Goal: Task Accomplishment & Management: Use online tool/utility

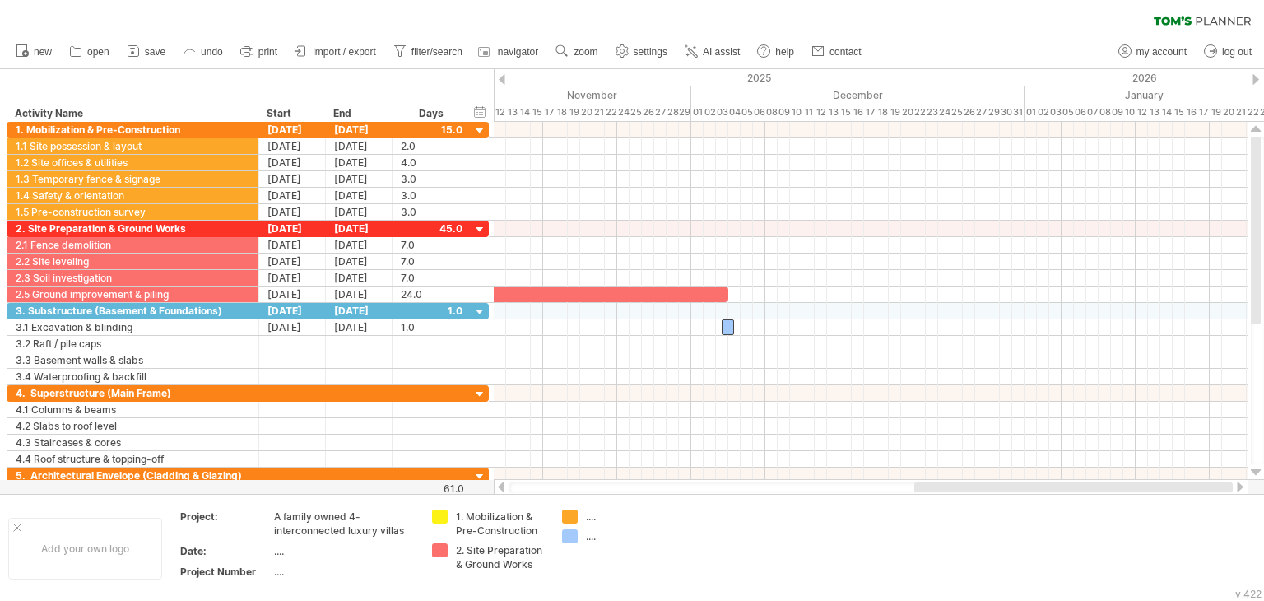
drag, startPoint x: 737, startPoint y: 488, endPoint x: 983, endPoint y: 490, distance: 245.3
click at [983, 490] on div at bounding box center [1073, 487] width 319 height 10
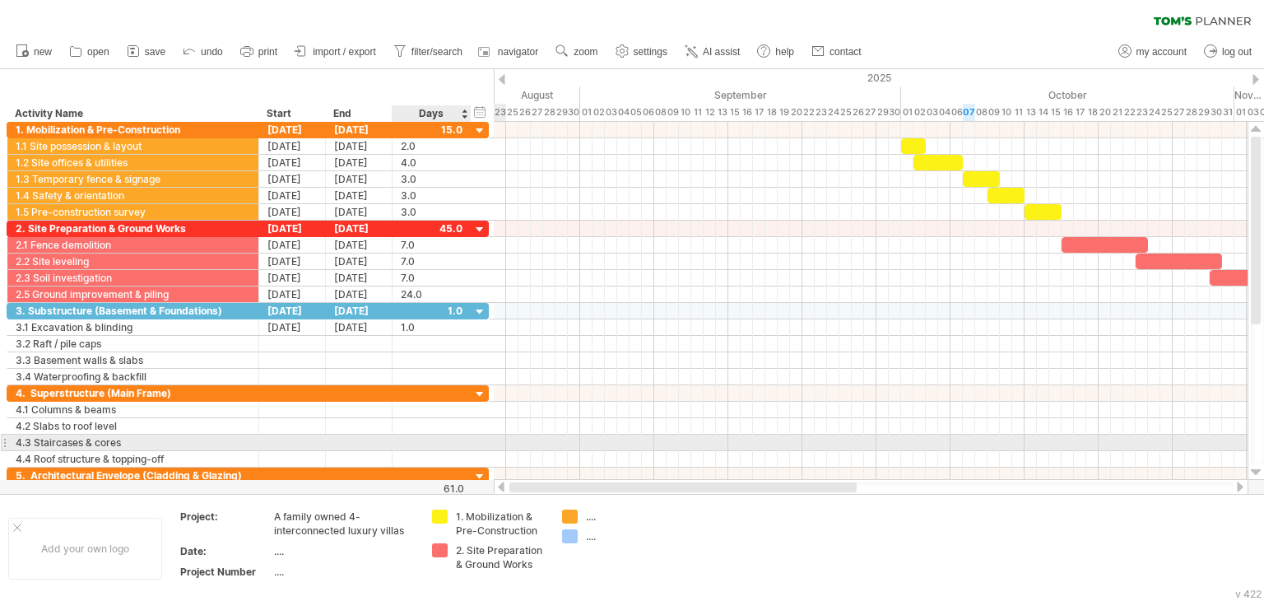
drag, startPoint x: 869, startPoint y: 488, endPoint x: 450, endPoint y: 442, distance: 421.5
click at [450, 442] on div "Trying to reach [DOMAIN_NAME] Connected again... 0% clear filter new" at bounding box center [632, 300] width 1264 height 601
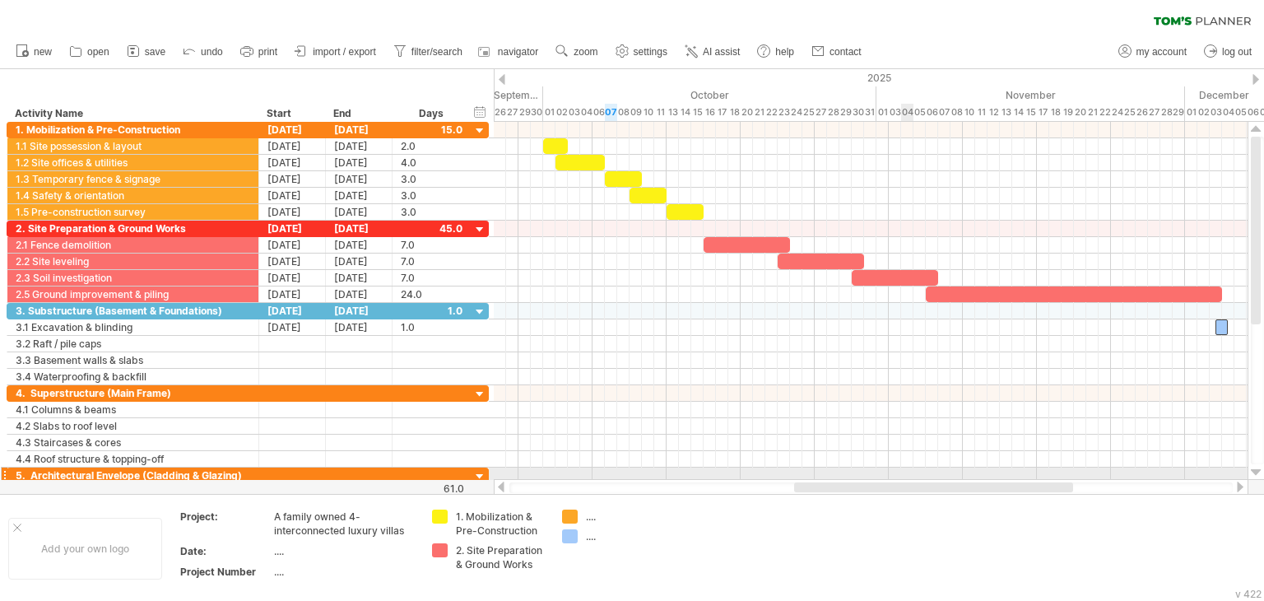
drag, startPoint x: 769, startPoint y: 486, endPoint x: 902, endPoint y: 472, distance: 134.1
click at [902, 472] on div "Trying to reach [DOMAIN_NAME] Connected again... 0% clear filter new" at bounding box center [632, 300] width 1264 height 601
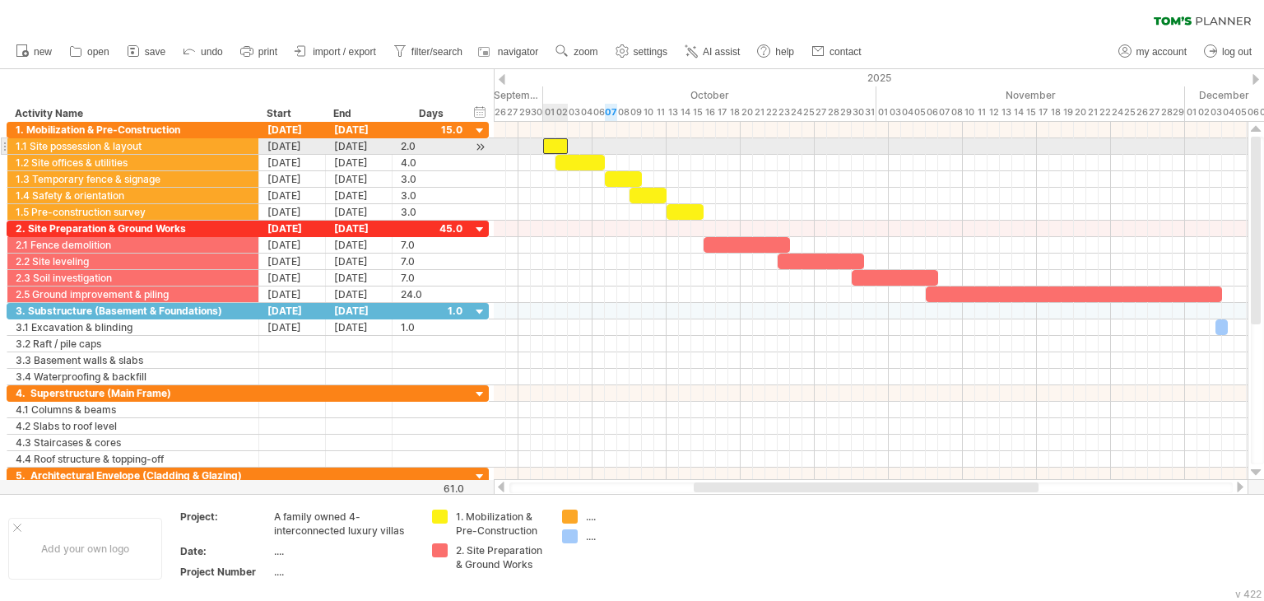
click at [550, 145] on div at bounding box center [555, 146] width 25 height 16
click at [569, 151] on span at bounding box center [568, 146] width 7 height 16
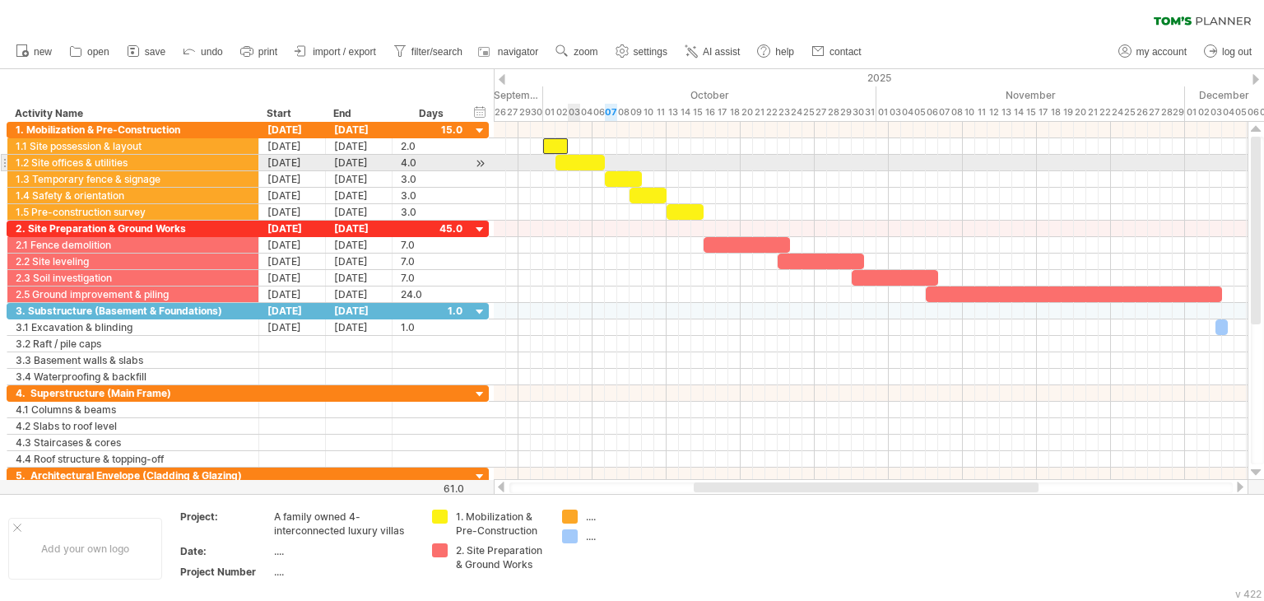
click at [575, 161] on div at bounding box center [580, 163] width 49 height 16
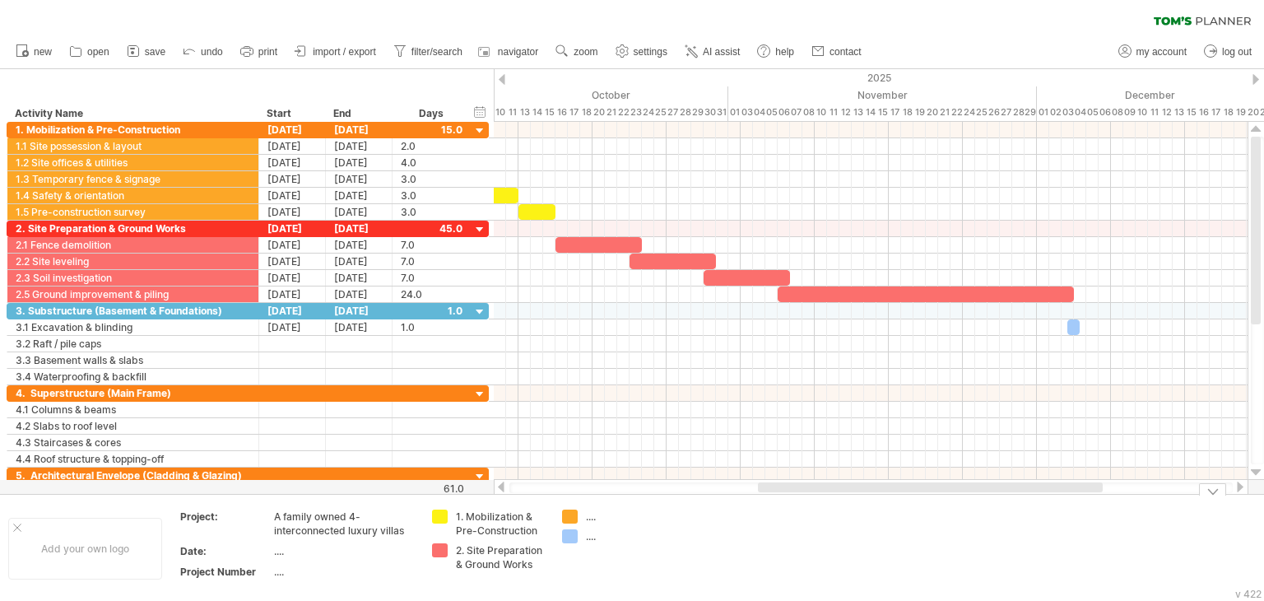
drag, startPoint x: 763, startPoint y: 487, endPoint x: 827, endPoint y: 498, distance: 65.1
click at [827, 498] on div "Trying to reach [DOMAIN_NAME] Connected again... 0% clear filter new" at bounding box center [632, 300] width 1264 height 601
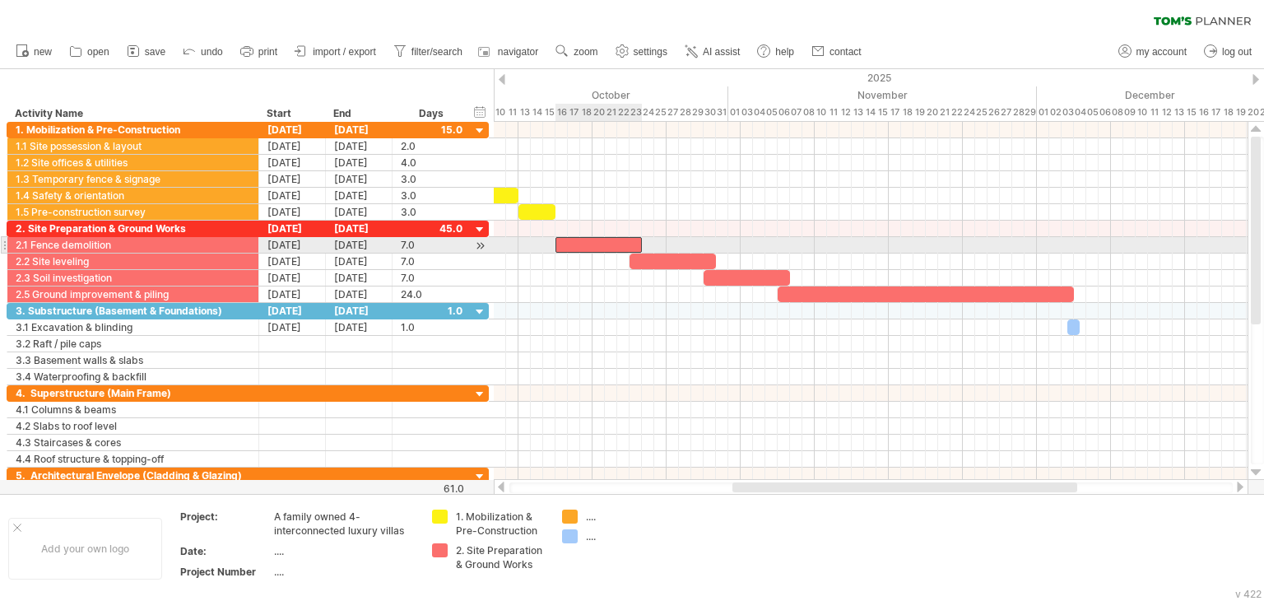
click at [589, 248] on div at bounding box center [599, 245] width 86 height 16
drag, startPoint x: 640, startPoint y: 249, endPoint x: 629, endPoint y: 248, distance: 10.8
click at [629, 248] on span at bounding box center [629, 245] width 7 height 16
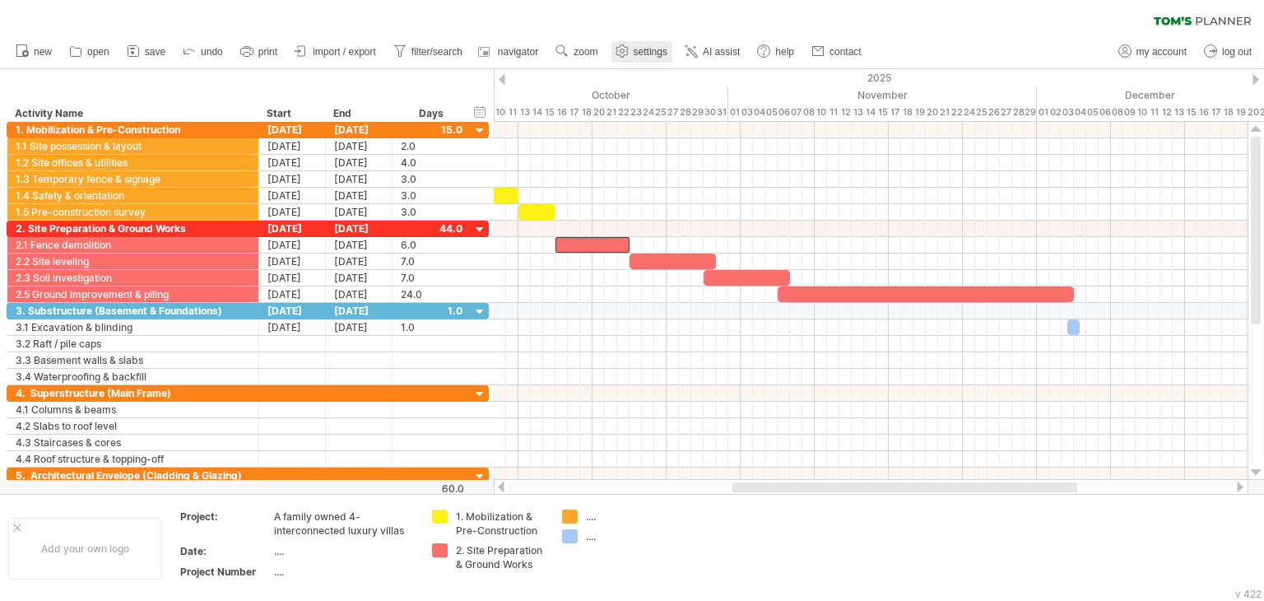
click at [635, 47] on span "settings" at bounding box center [651, 52] width 34 height 12
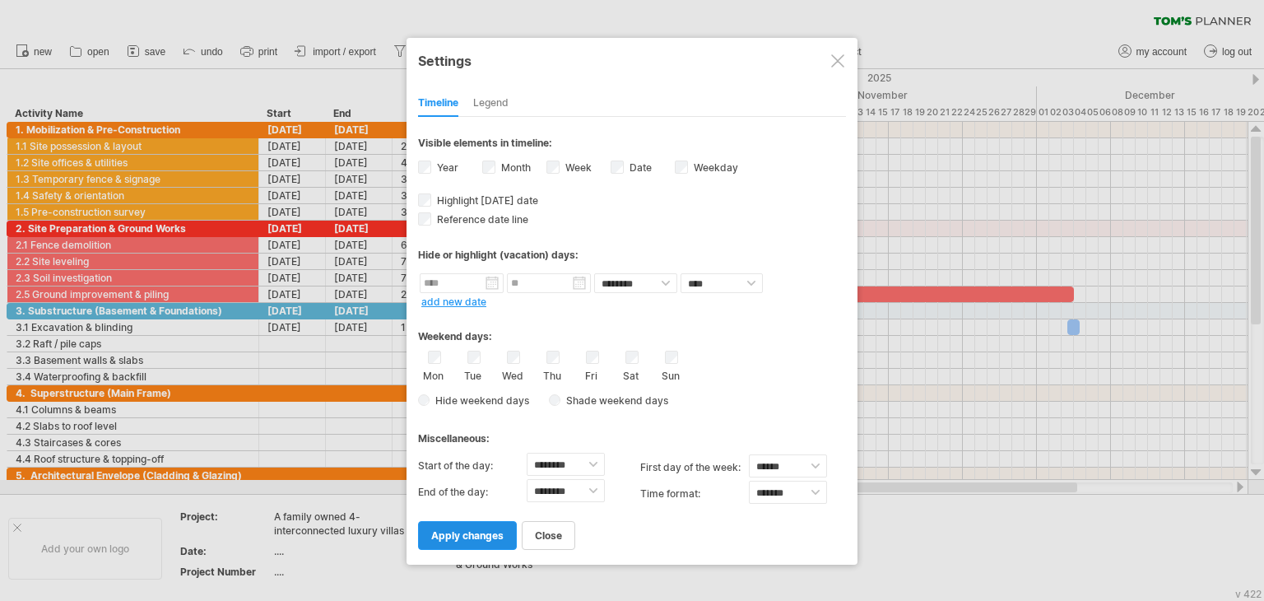
click at [463, 542] on link "apply changes" at bounding box center [467, 535] width 99 height 29
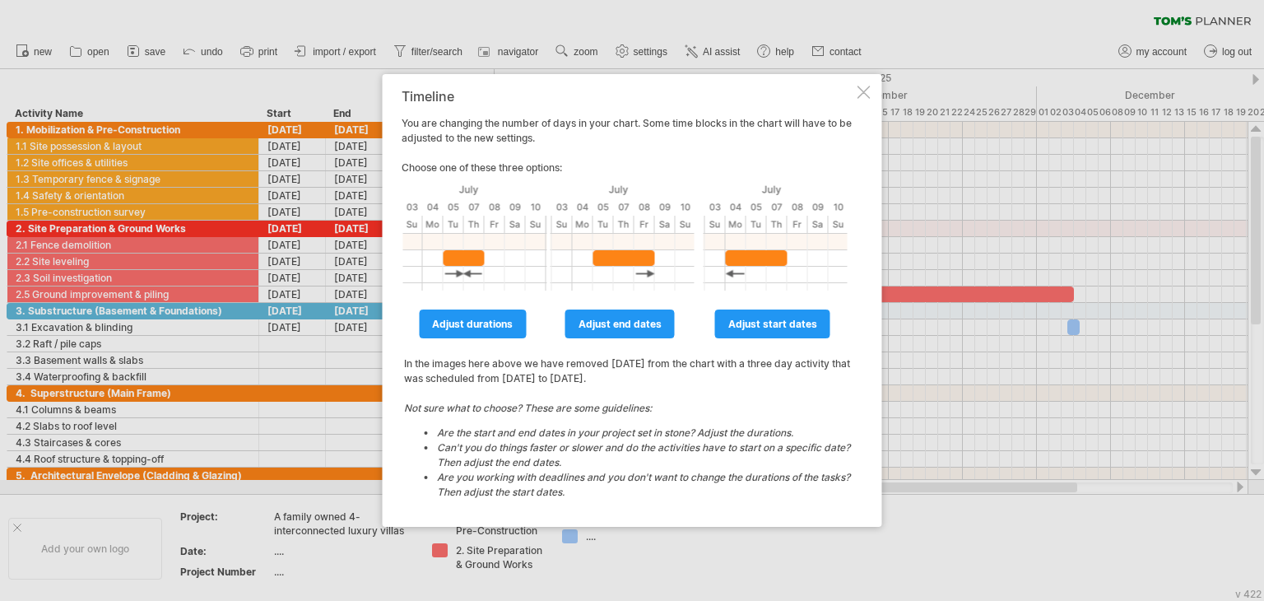
click at [858, 95] on div at bounding box center [864, 92] width 13 height 13
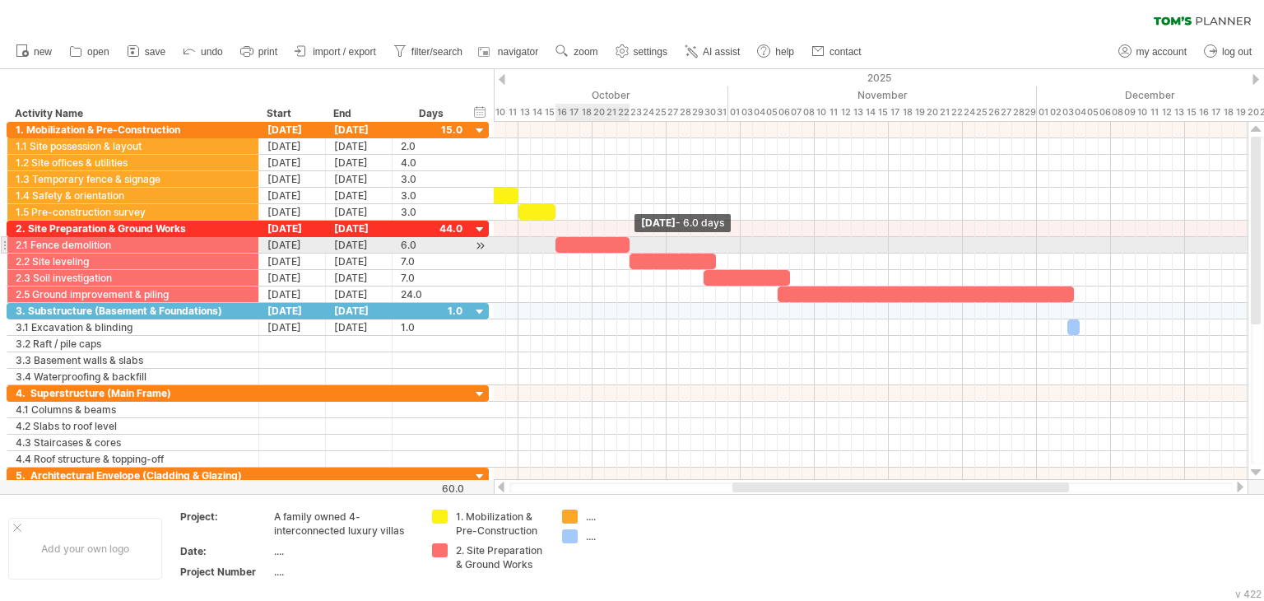
click at [629, 243] on span at bounding box center [629, 245] width 7 height 16
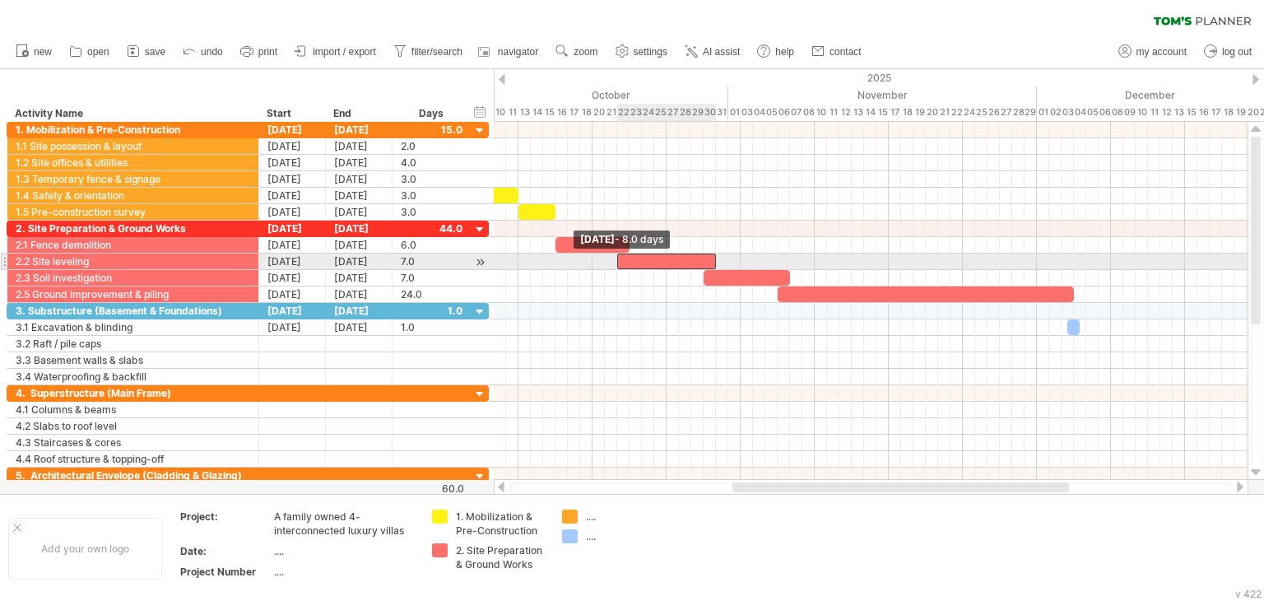
drag, startPoint x: 627, startPoint y: 258, endPoint x: 614, endPoint y: 258, distance: 13.2
click at [614, 258] on span at bounding box center [617, 262] width 7 height 16
drag, startPoint x: 716, startPoint y: 260, endPoint x: 701, endPoint y: 263, distance: 15.0
click at [701, 263] on span at bounding box center [703, 262] width 7 height 16
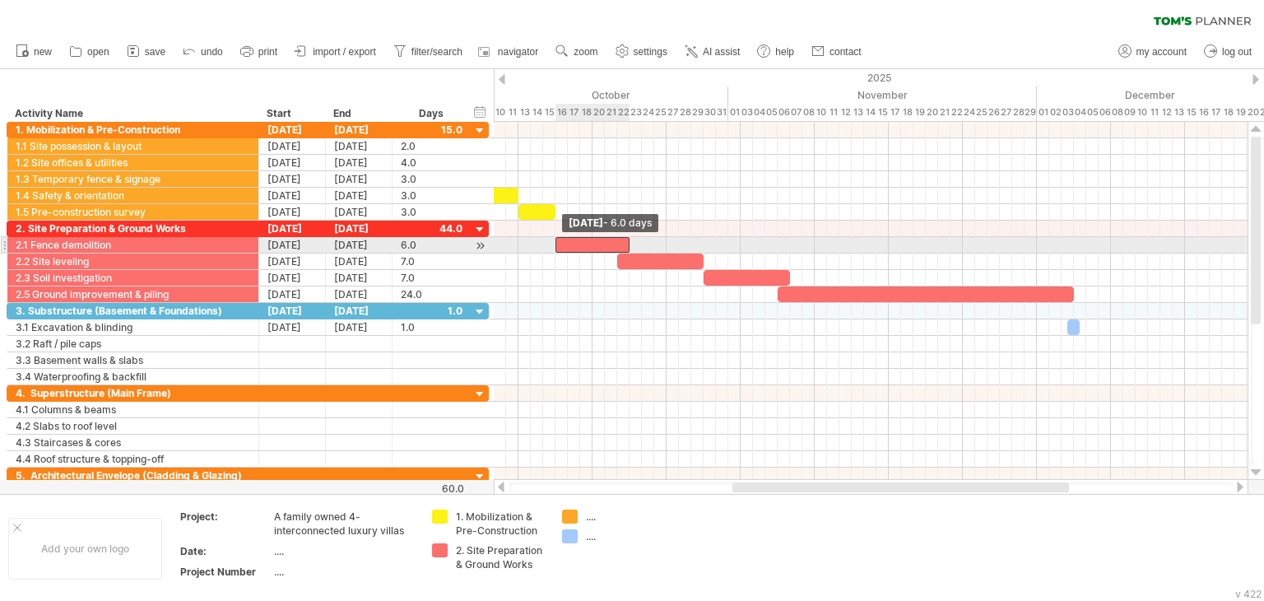
click at [556, 241] on span at bounding box center [555, 245] width 7 height 16
click at [630, 249] on span at bounding box center [629, 245] width 7 height 16
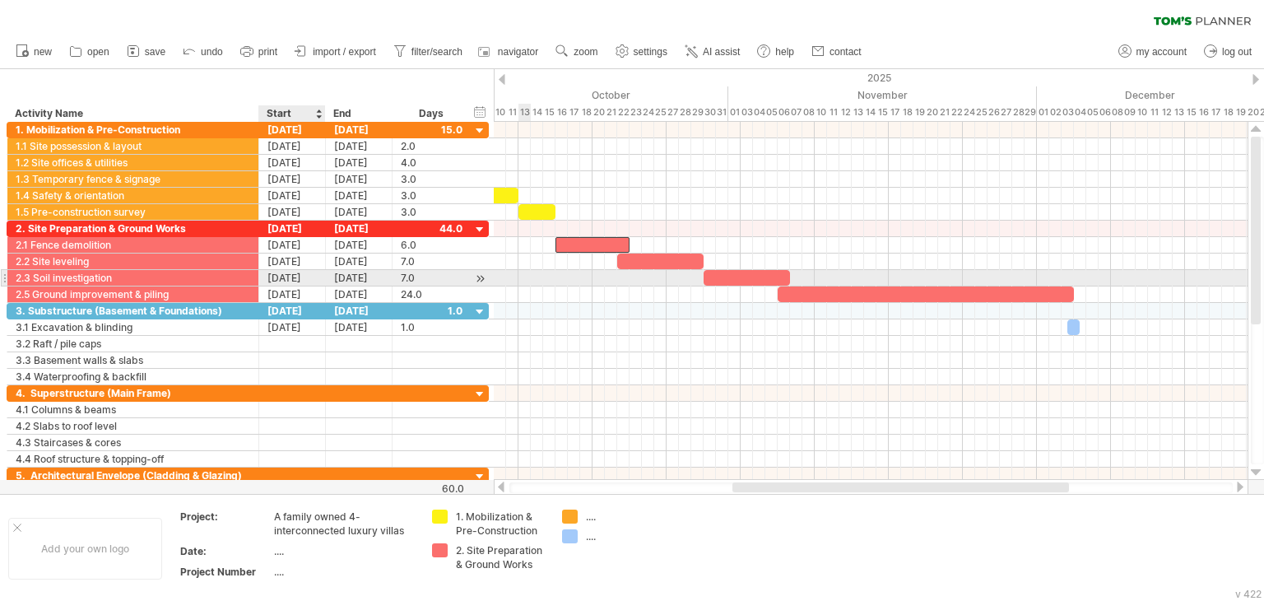
click at [282, 277] on div "[DATE]" at bounding box center [292, 278] width 67 height 16
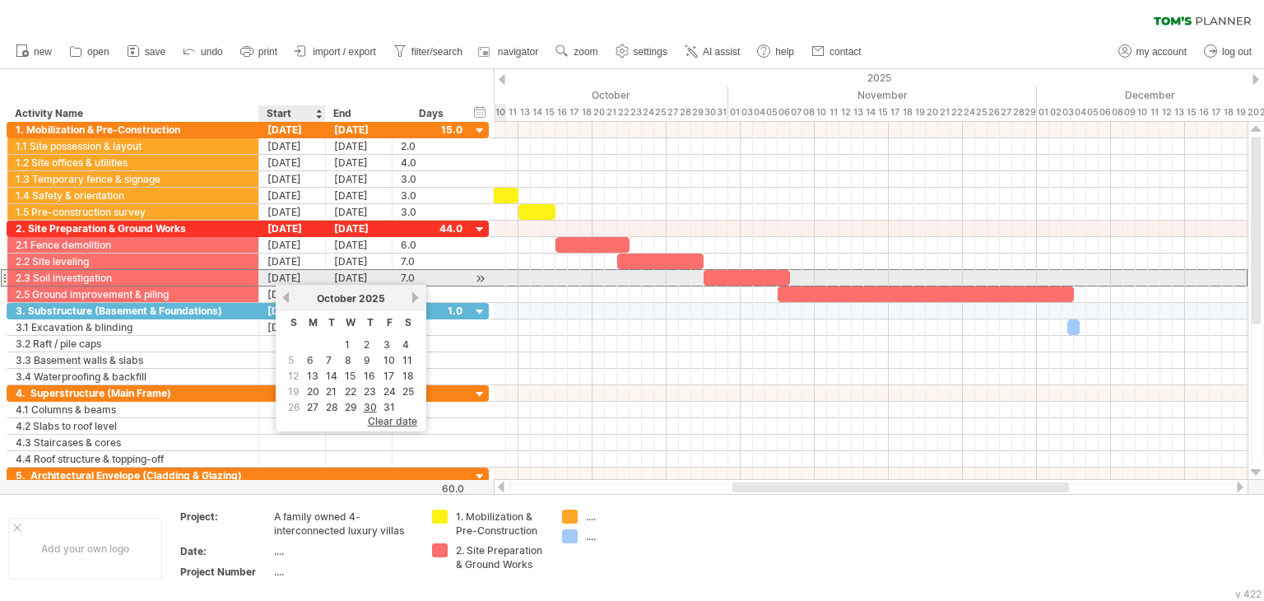
click at [287, 274] on div "[DATE]" at bounding box center [292, 278] width 67 height 16
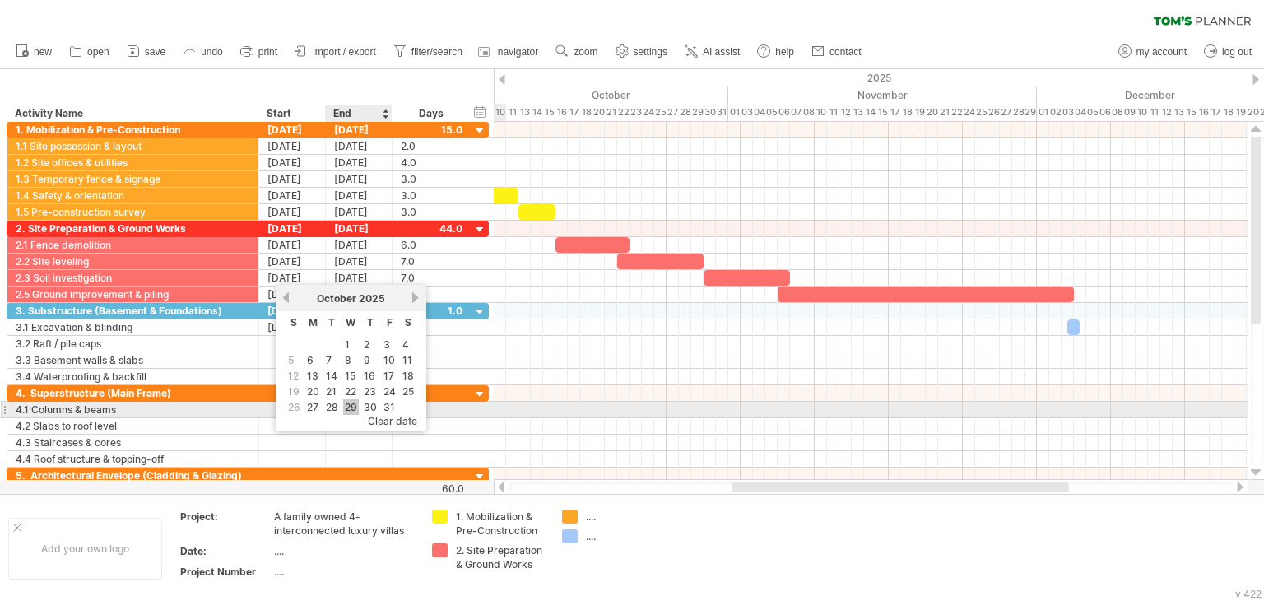
click at [350, 402] on link "29" at bounding box center [351, 407] width 16 height 16
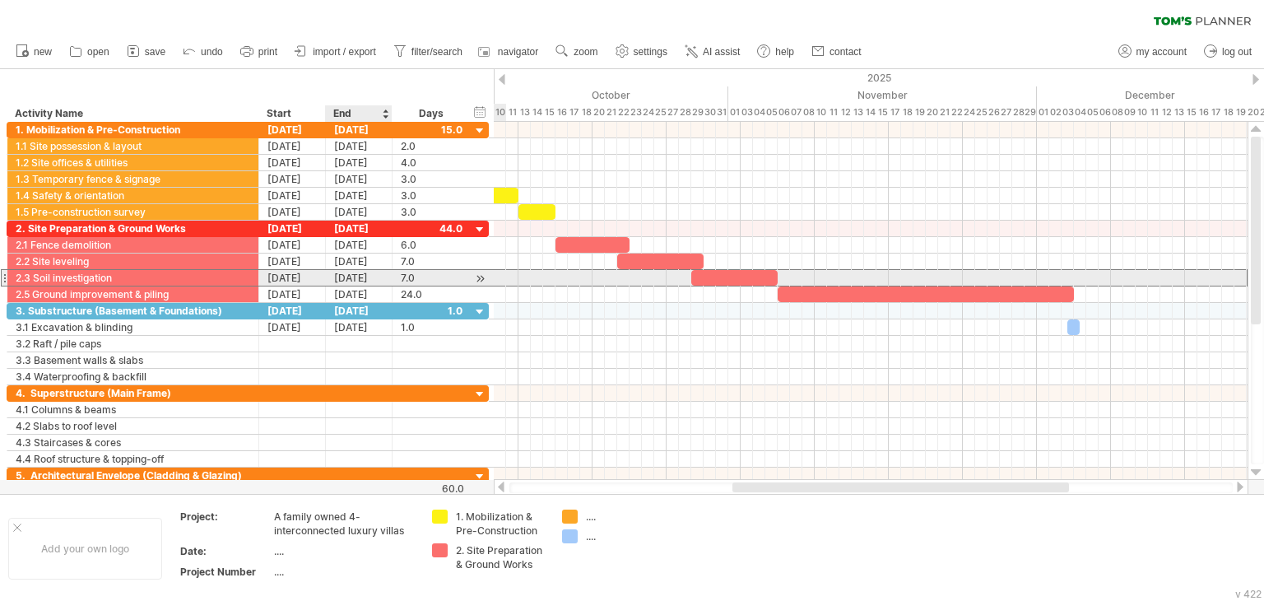
click at [361, 281] on div "[DATE]" at bounding box center [359, 278] width 67 height 16
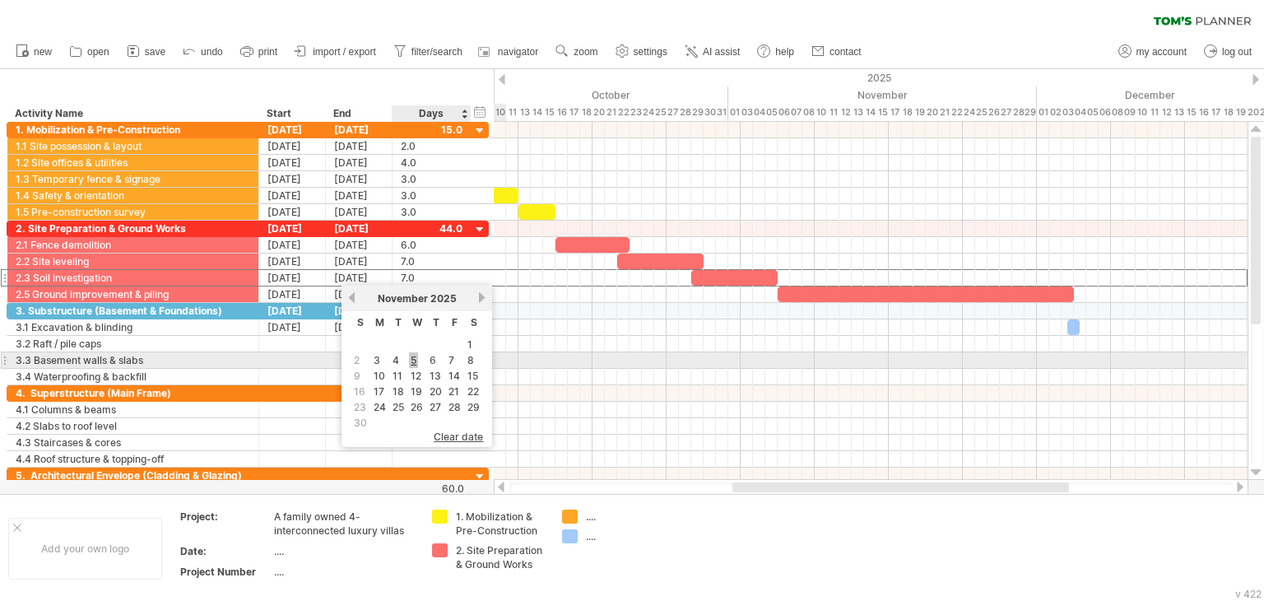
click at [415, 360] on link "5" at bounding box center [413, 360] width 9 height 16
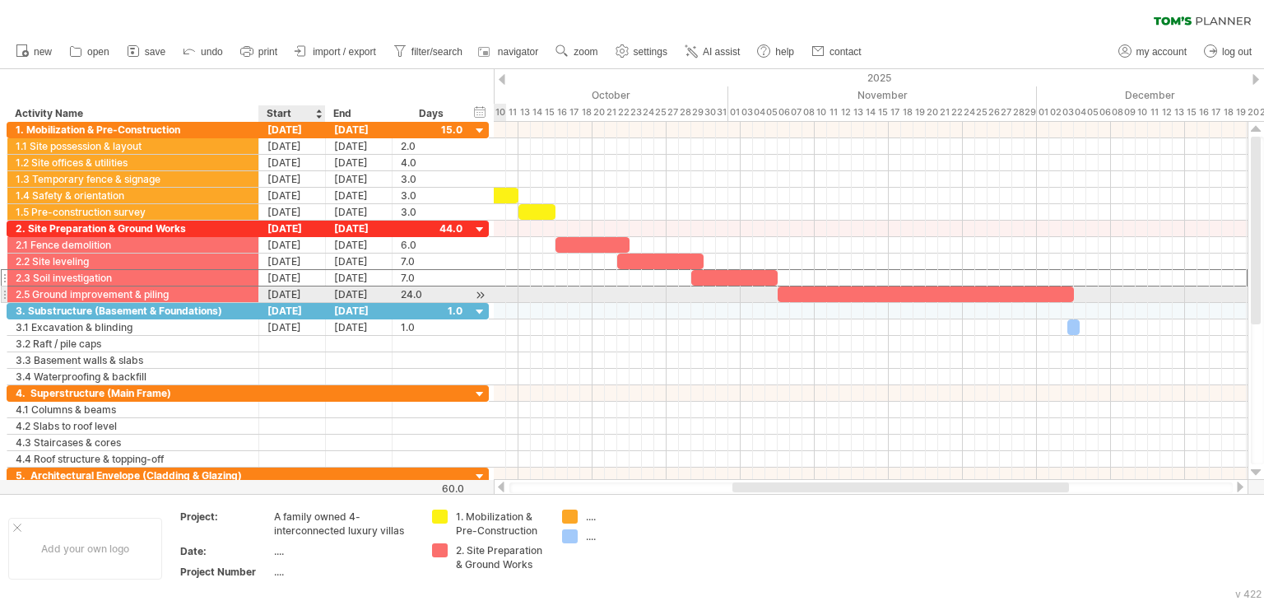
click at [270, 291] on div "[DATE]" at bounding box center [292, 294] width 67 height 16
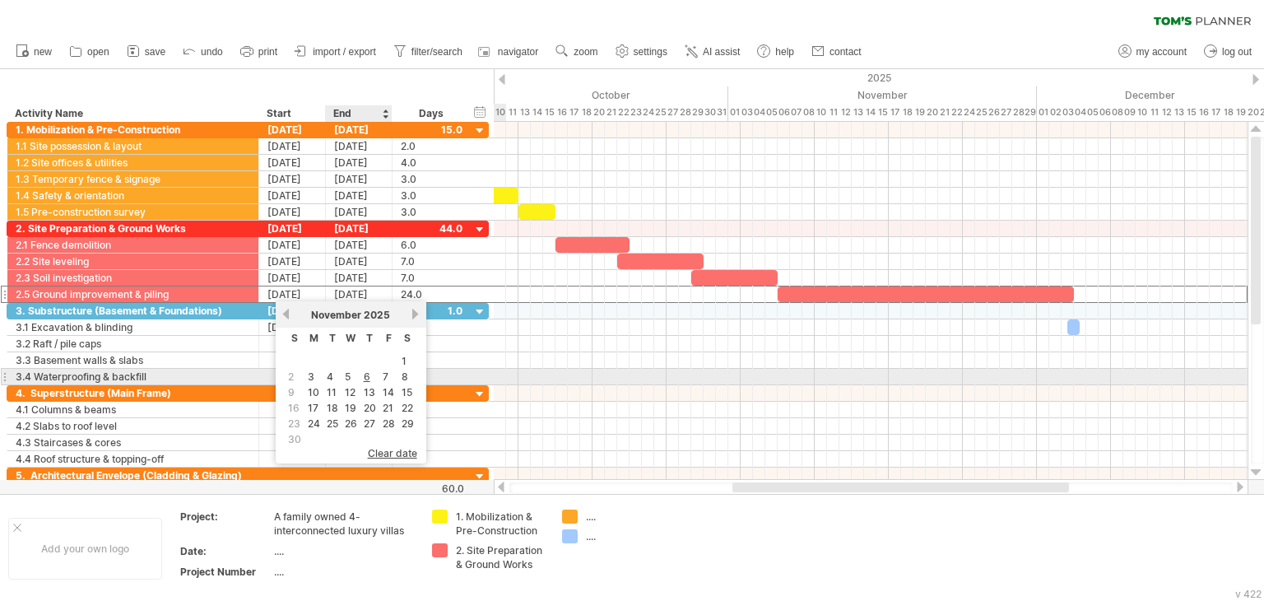
click at [346, 376] on link "5" at bounding box center [347, 377] width 9 height 16
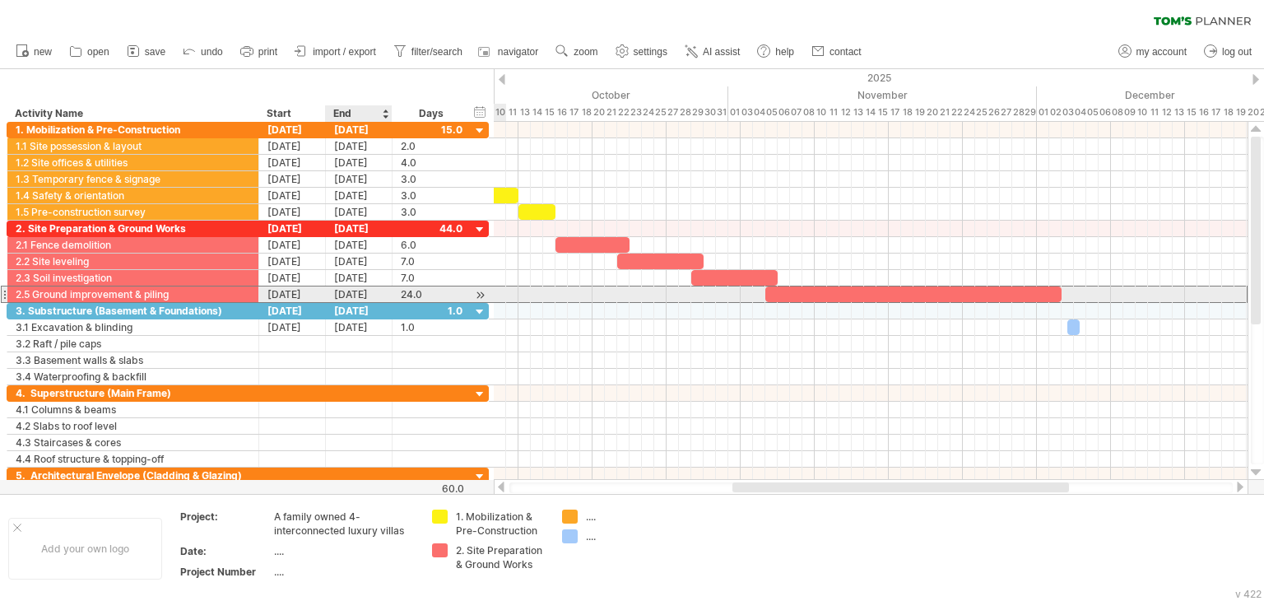
click at [355, 291] on div "[DATE]" at bounding box center [359, 294] width 67 height 16
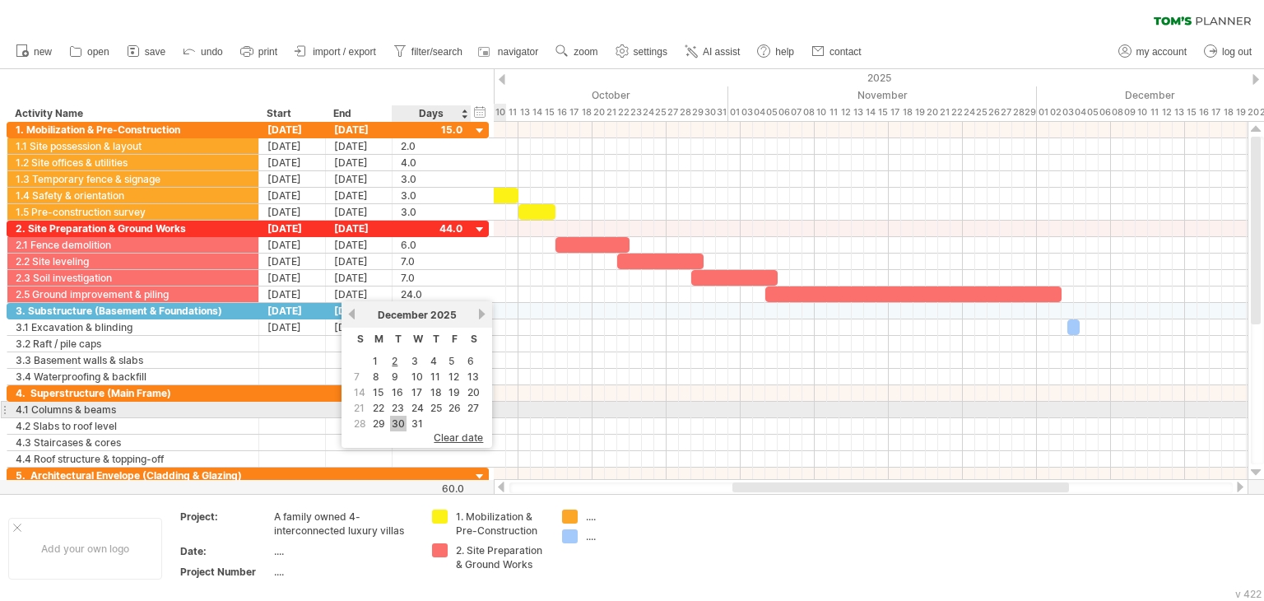
click at [400, 417] on link "30" at bounding box center [398, 424] width 16 height 16
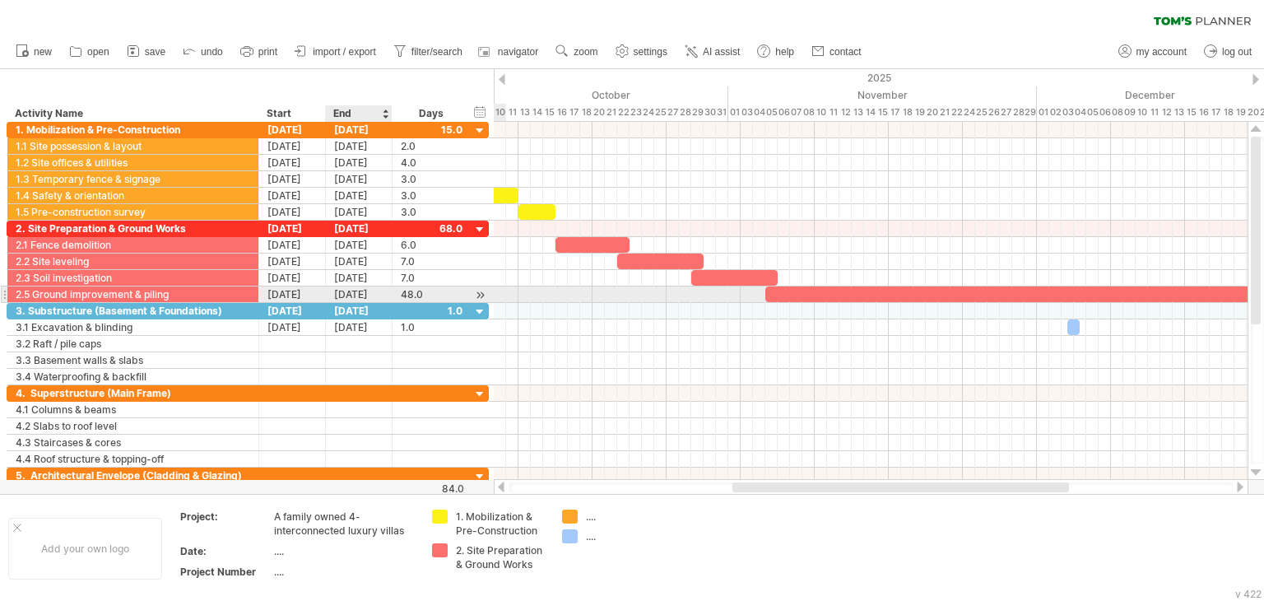
click at [347, 292] on div "[DATE]" at bounding box center [359, 294] width 67 height 16
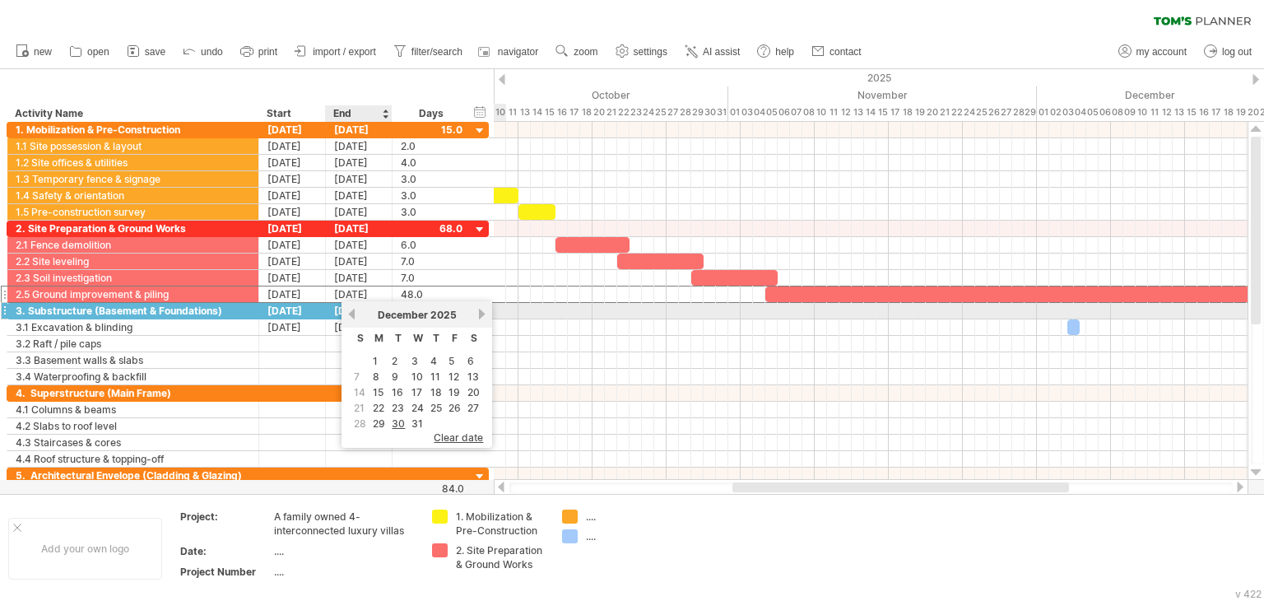
click at [349, 315] on link "previous" at bounding box center [352, 314] width 12 height 12
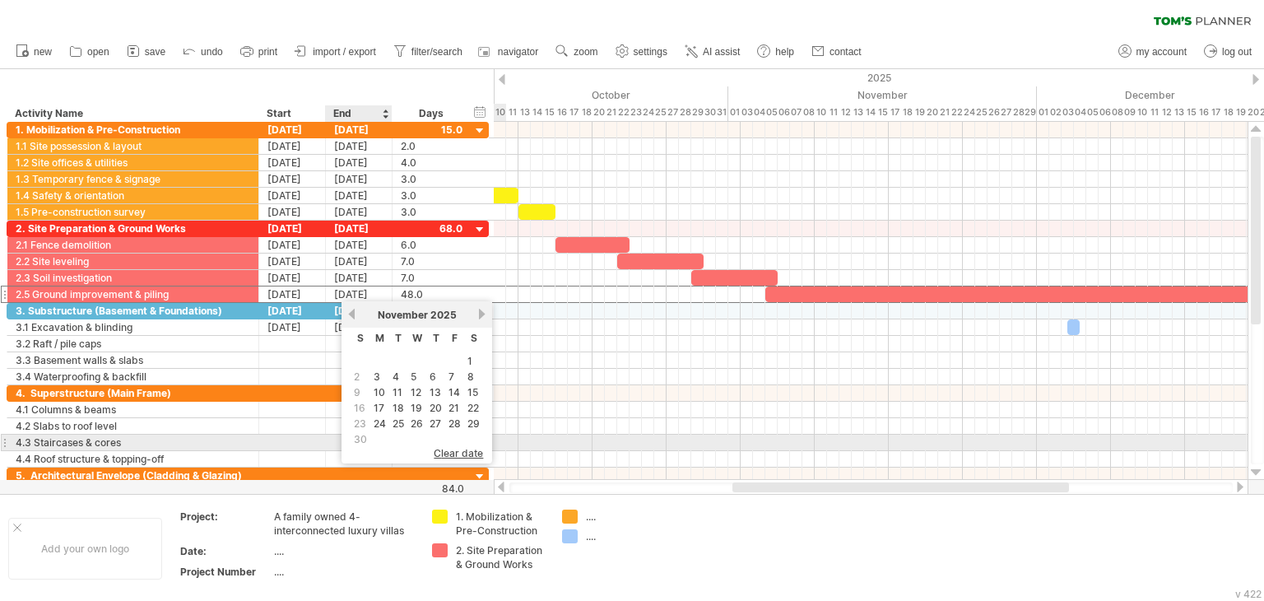
click at [360, 439] on span "30" at bounding box center [360, 439] width 16 height 16
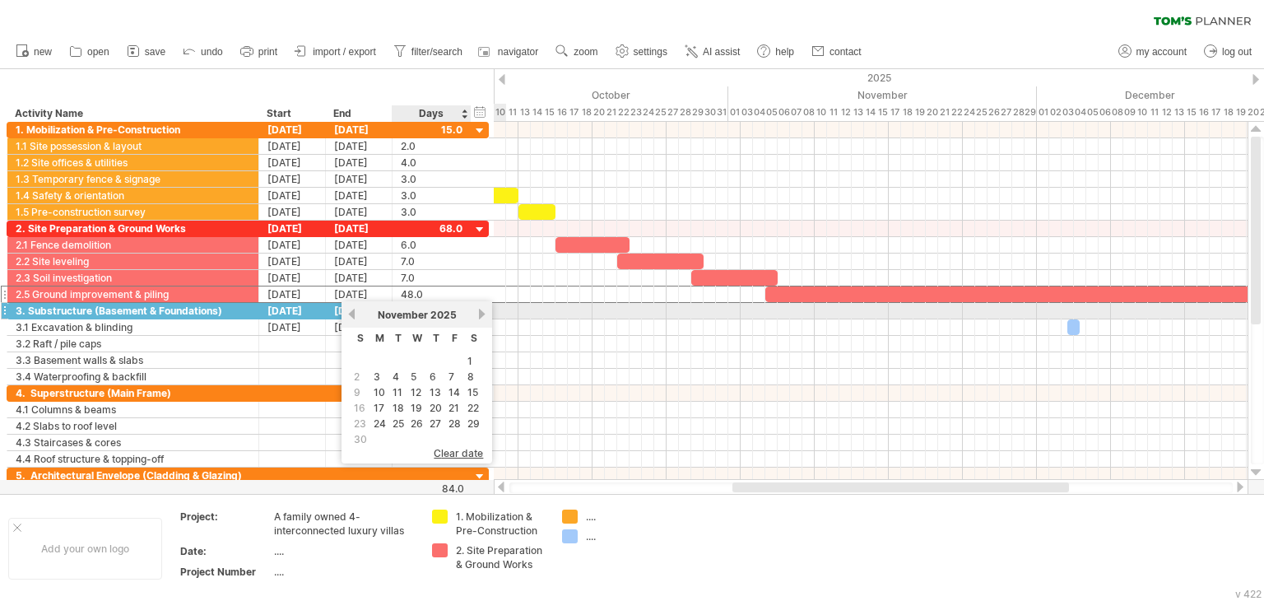
click at [479, 317] on link "next" at bounding box center [482, 314] width 12 height 12
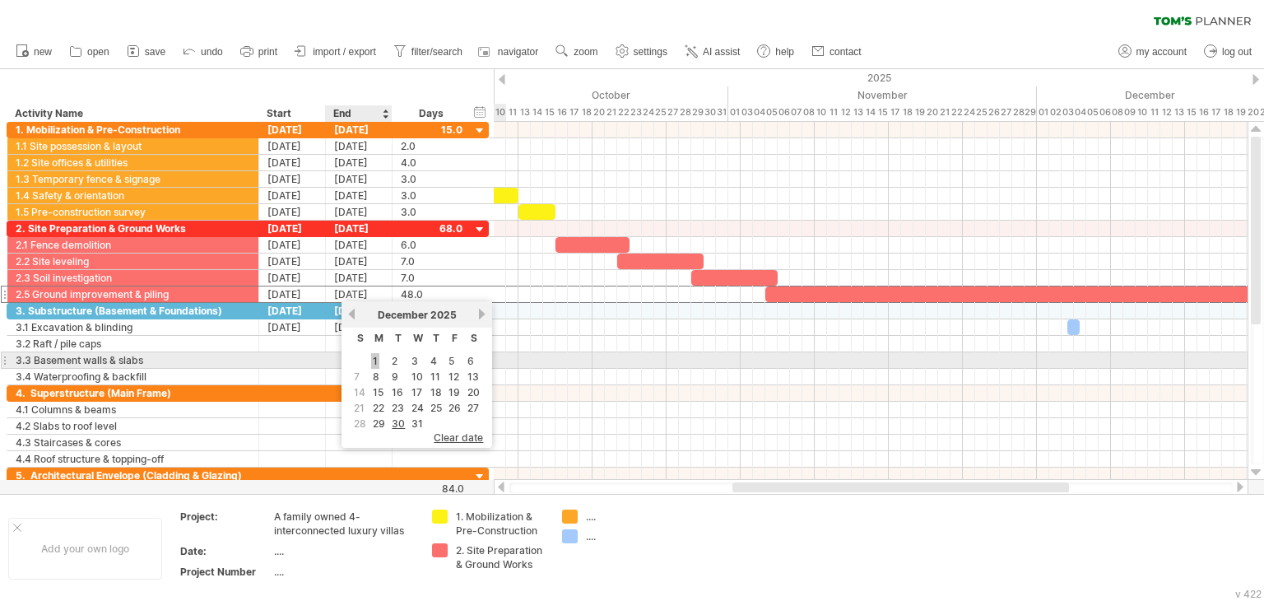
click at [378, 358] on link "1" at bounding box center [375, 361] width 8 height 16
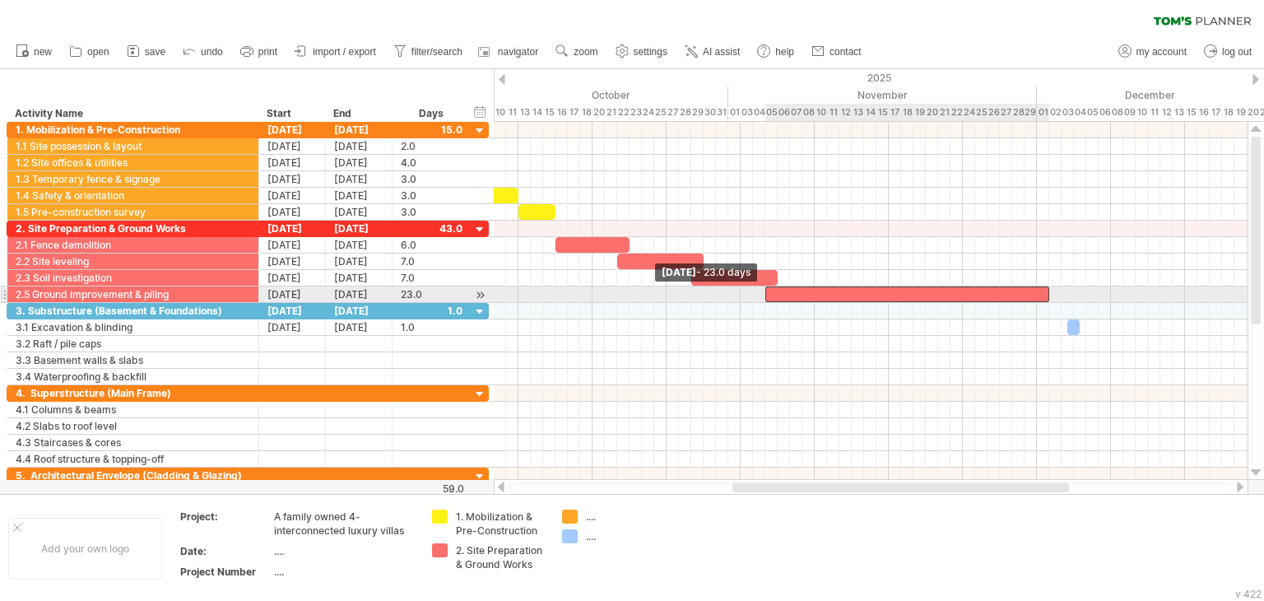
click at [767, 294] on span at bounding box center [765, 294] width 7 height 16
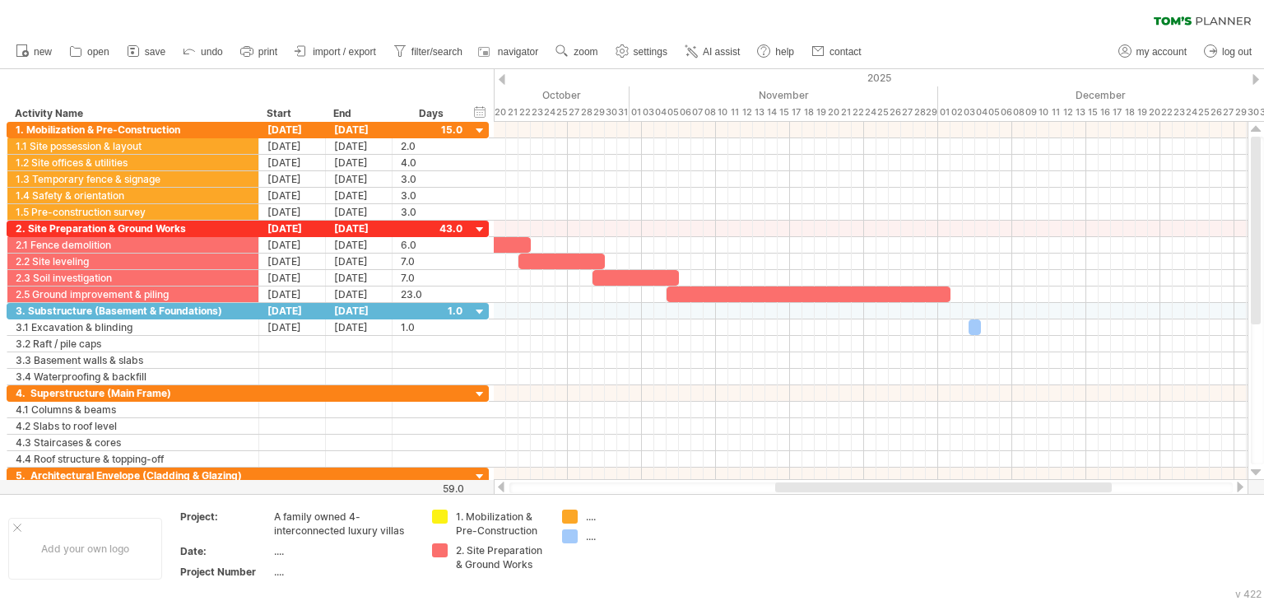
drag, startPoint x: 788, startPoint y: 488, endPoint x: 835, endPoint y: 483, distance: 47.2
click at [835, 483] on div at bounding box center [943, 487] width 337 height 10
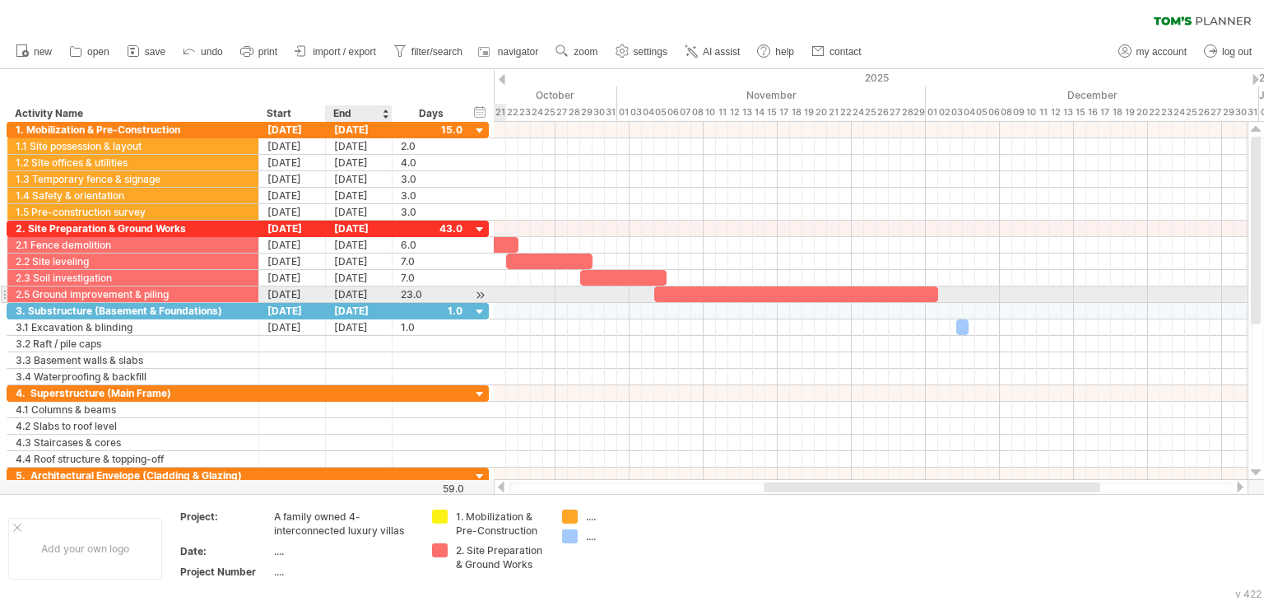
click at [354, 290] on div "[DATE]" at bounding box center [359, 294] width 67 height 16
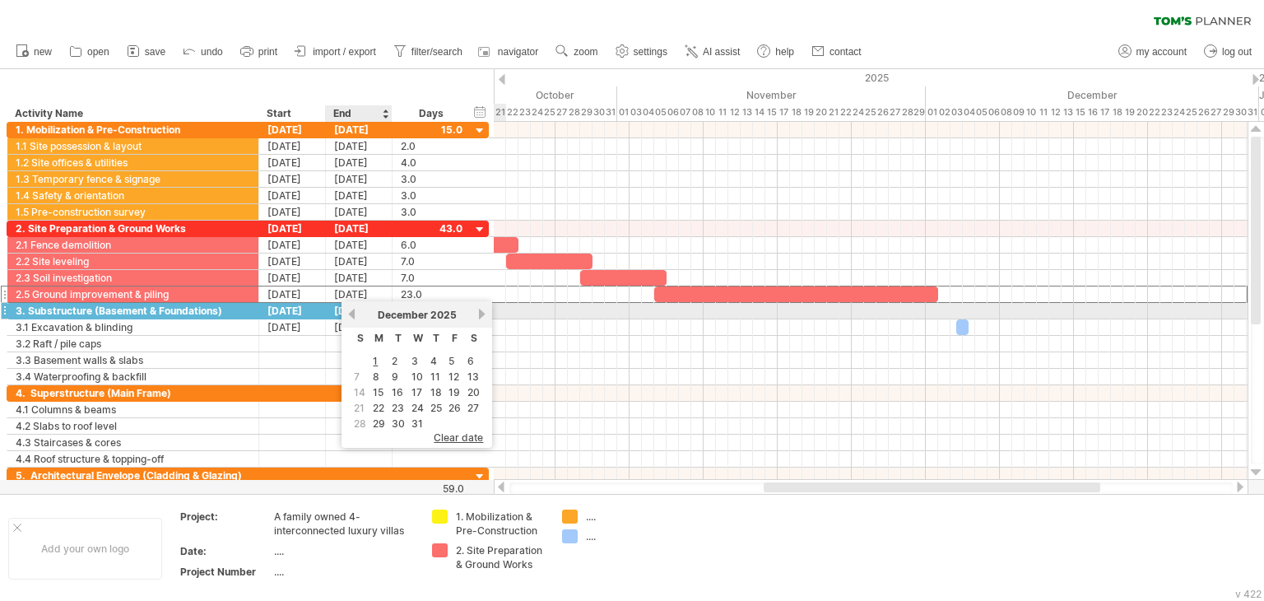
click at [350, 308] on link "previous" at bounding box center [352, 314] width 12 height 12
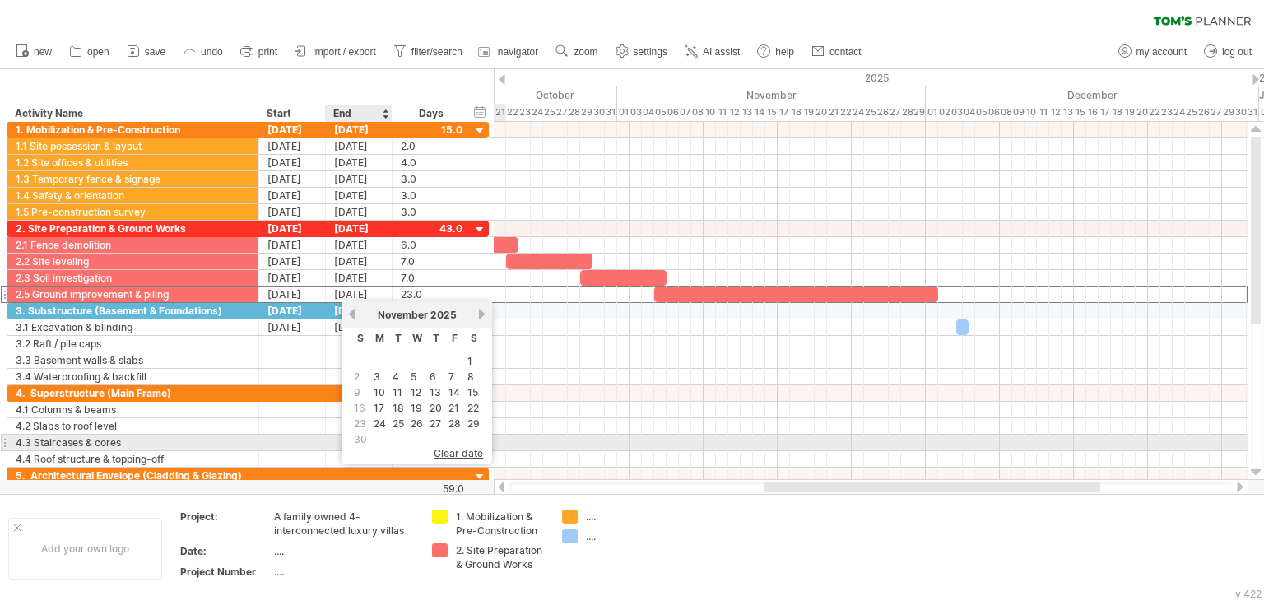
click at [362, 439] on span "30" at bounding box center [360, 439] width 16 height 16
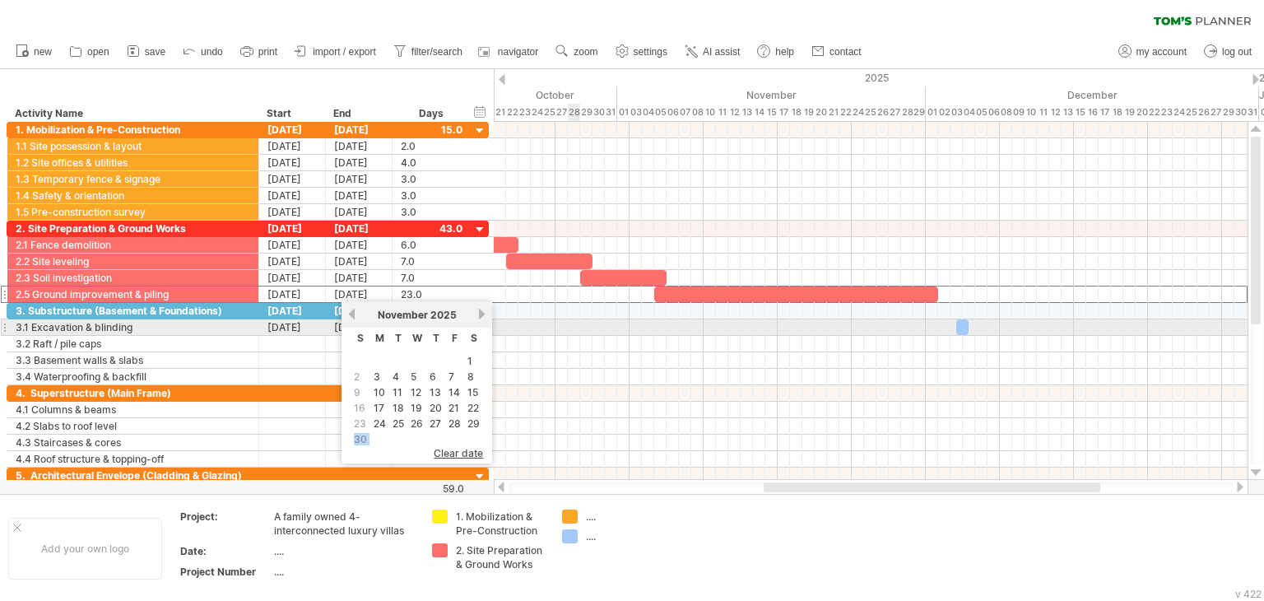
click at [576, 330] on div at bounding box center [871, 327] width 754 height 16
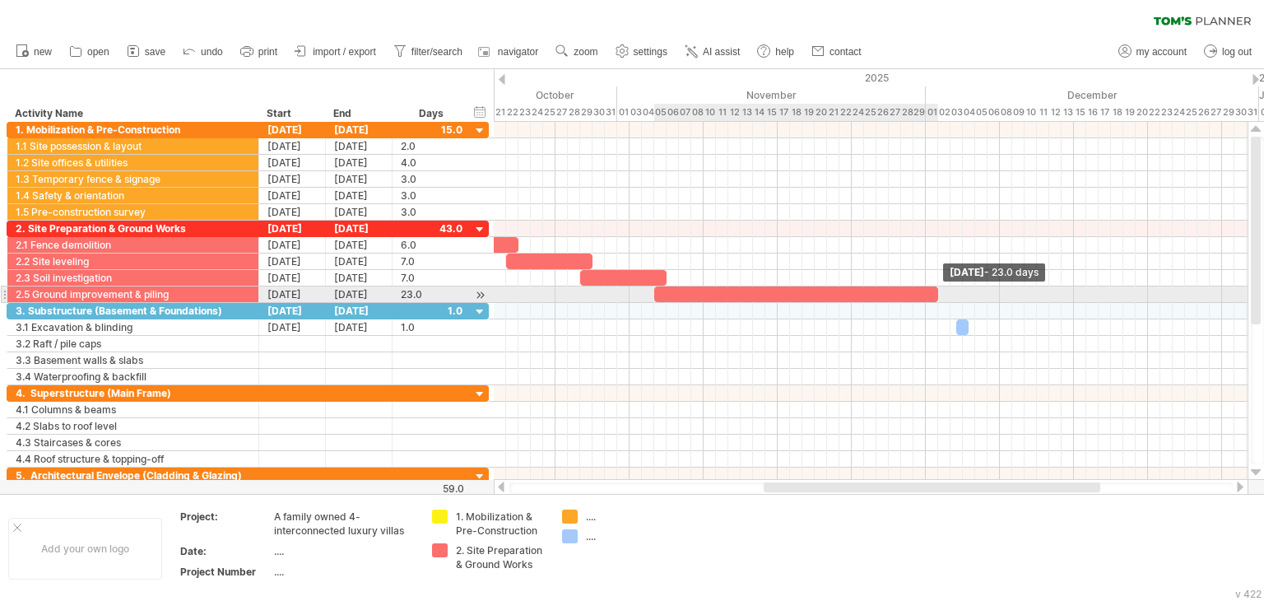
click at [935, 293] on span at bounding box center [938, 294] width 7 height 16
click at [368, 295] on div "[DATE]" at bounding box center [359, 294] width 67 height 16
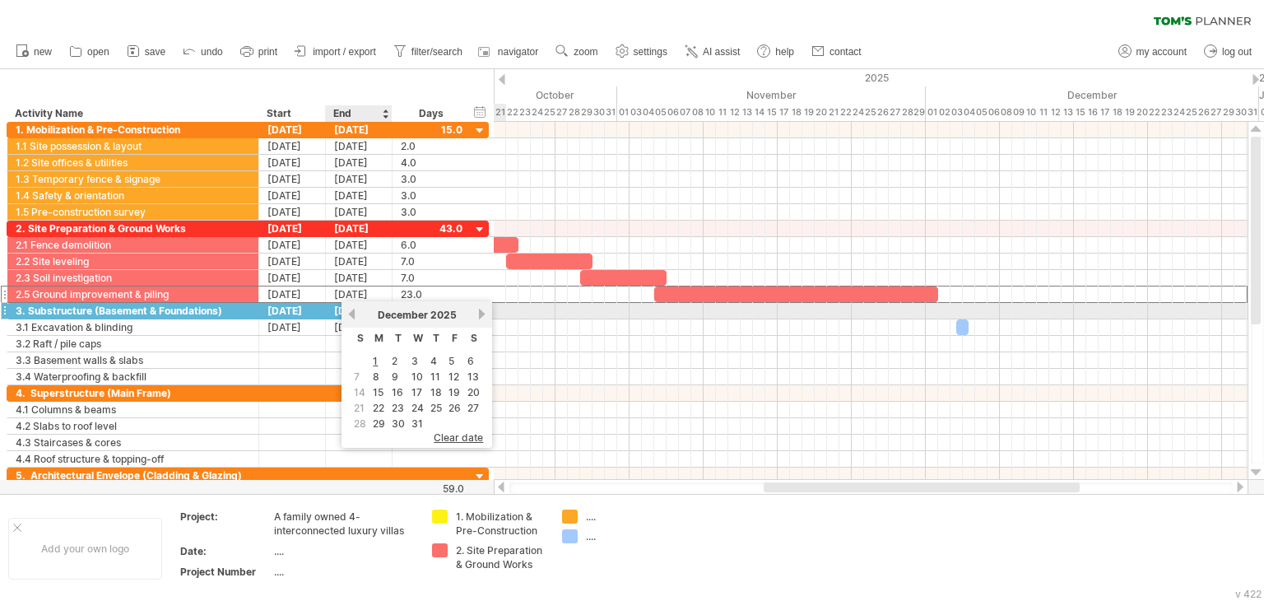
click at [351, 316] on link "previous" at bounding box center [352, 314] width 12 height 12
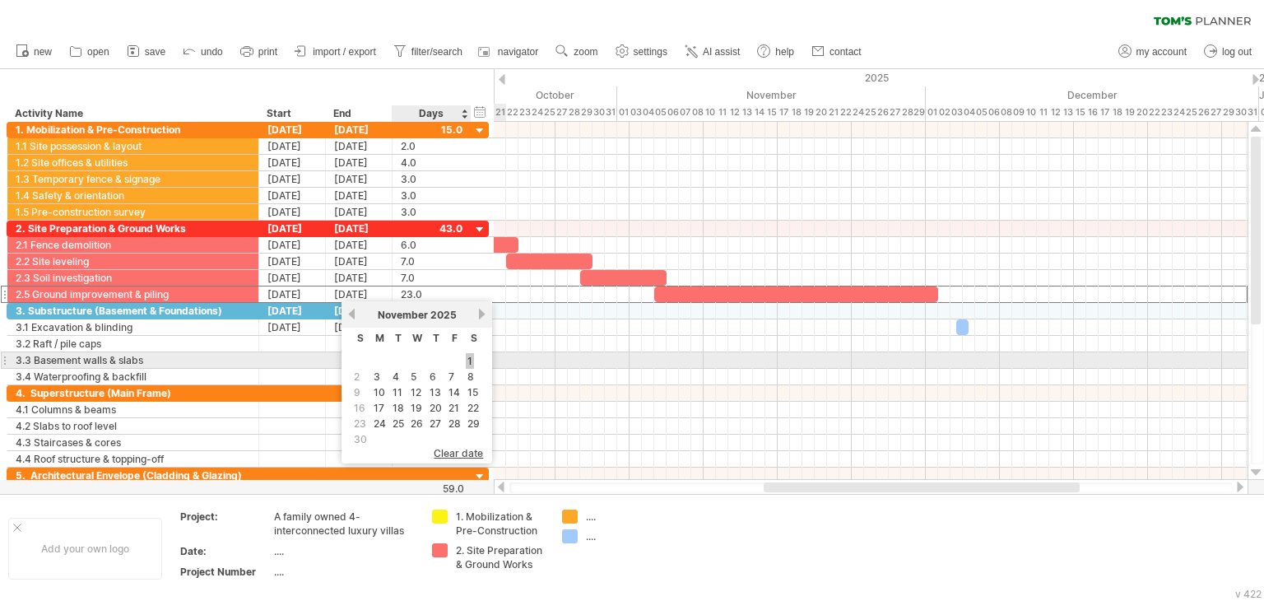
click at [469, 358] on link "1" at bounding box center [470, 361] width 8 height 16
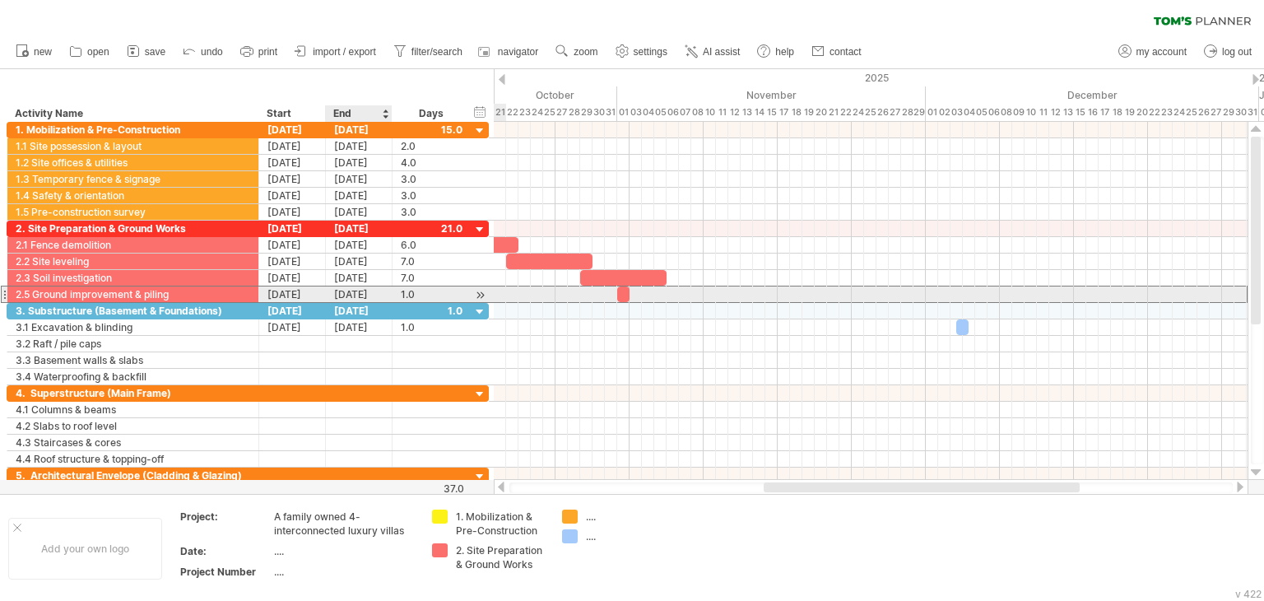
click at [365, 294] on div "[DATE]" at bounding box center [359, 294] width 67 height 16
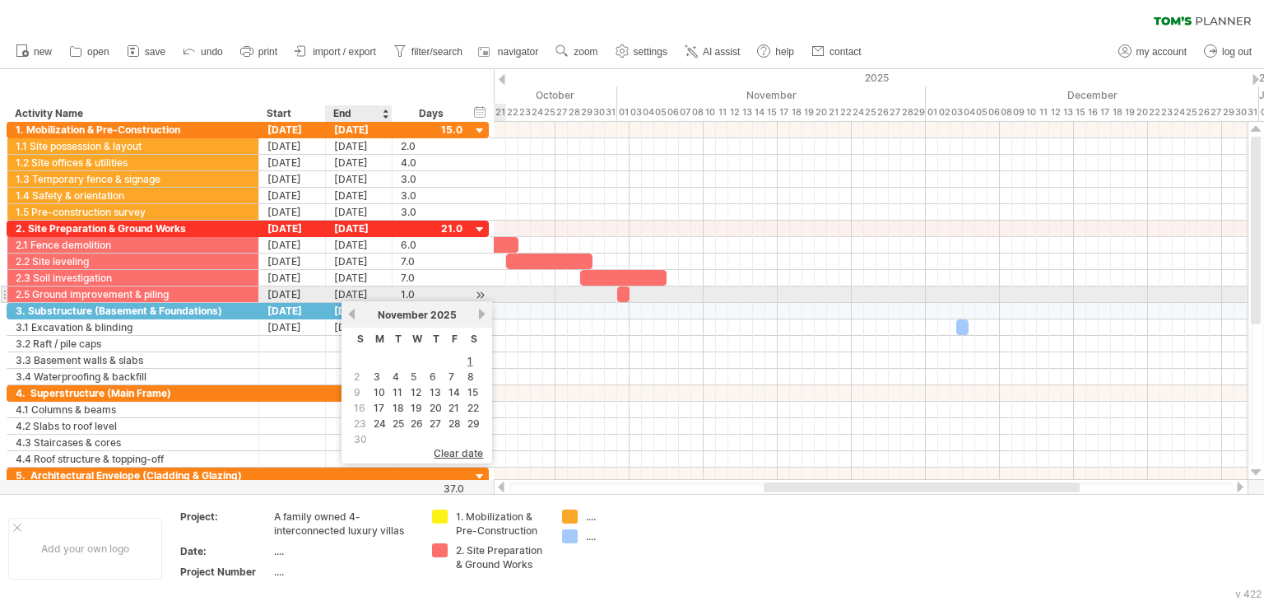
click at [365, 294] on div "[DATE]" at bounding box center [359, 294] width 67 height 16
click at [133, 287] on div "2.5 Ground improvement & piling" at bounding box center [133, 294] width 235 height 16
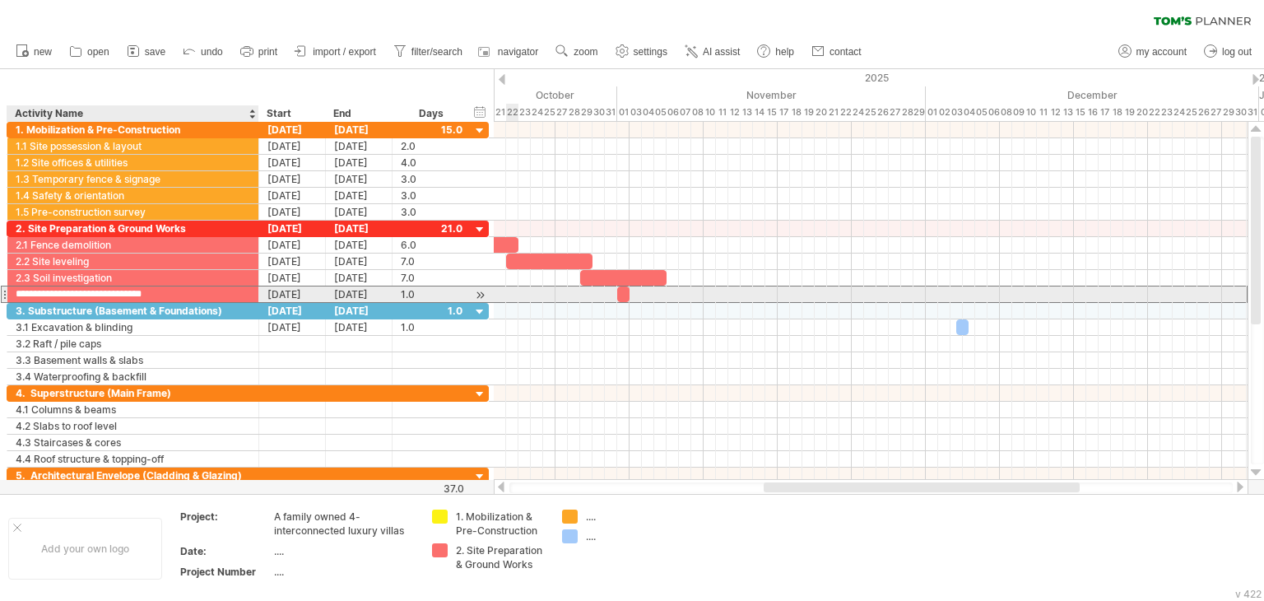
click at [33, 287] on input "**********" at bounding box center [133, 294] width 235 height 16
click at [31, 291] on input "**********" at bounding box center [133, 294] width 235 height 16
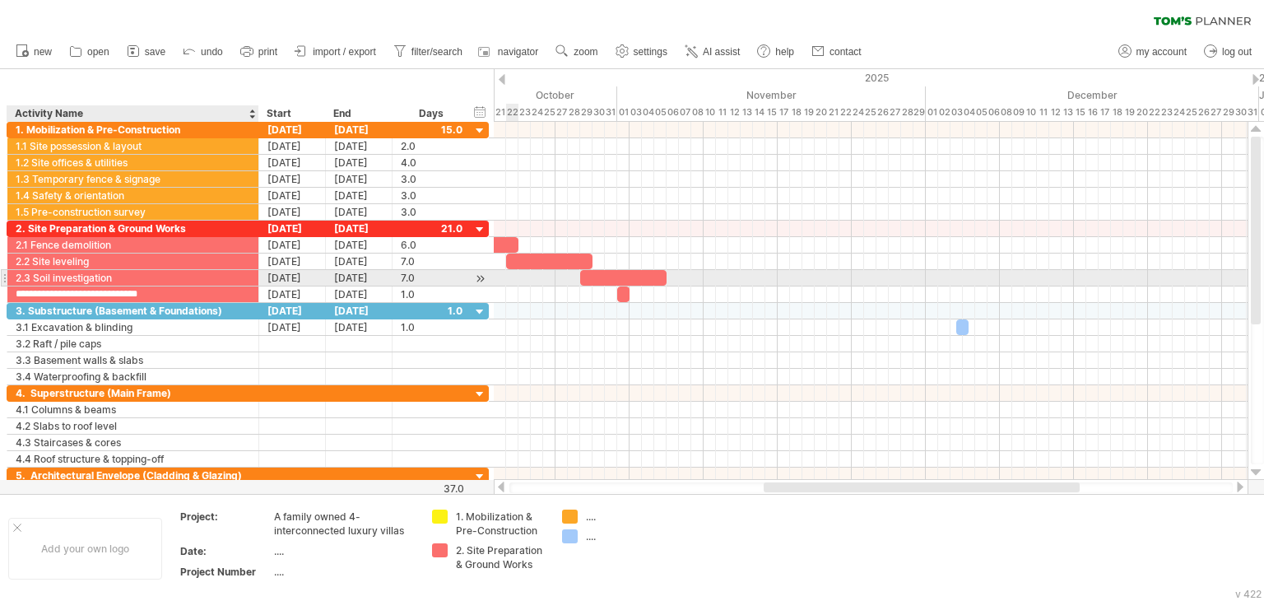
type input "**********"
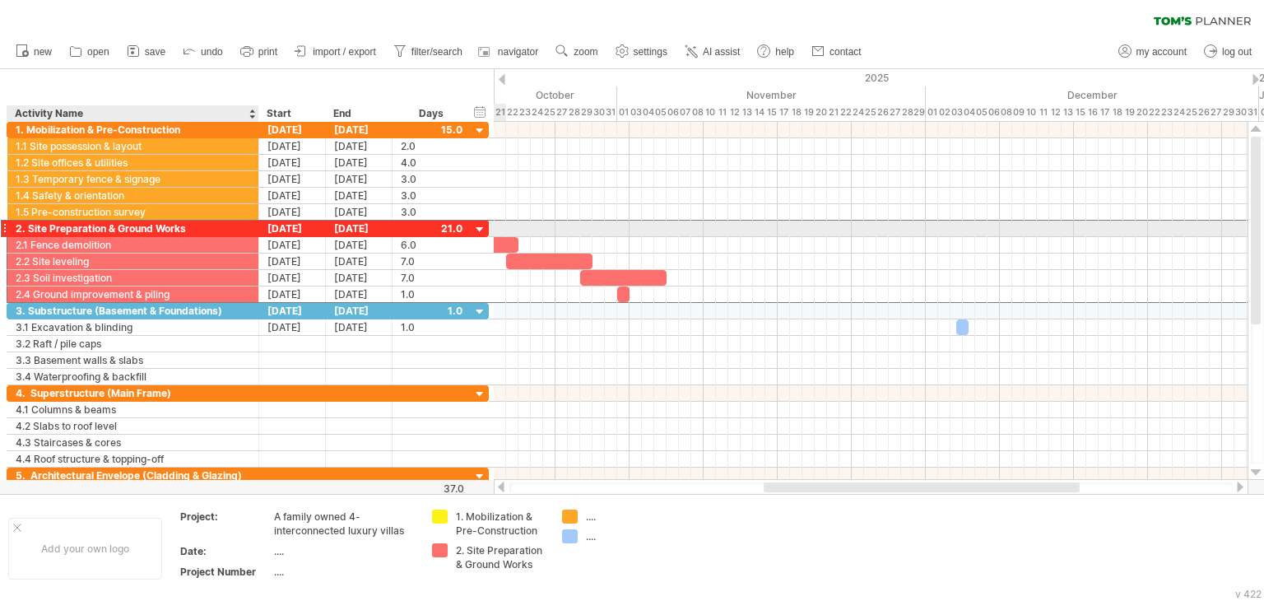
click at [30, 228] on div "2. Site Preparation & Ground Works" at bounding box center [133, 229] width 235 height 16
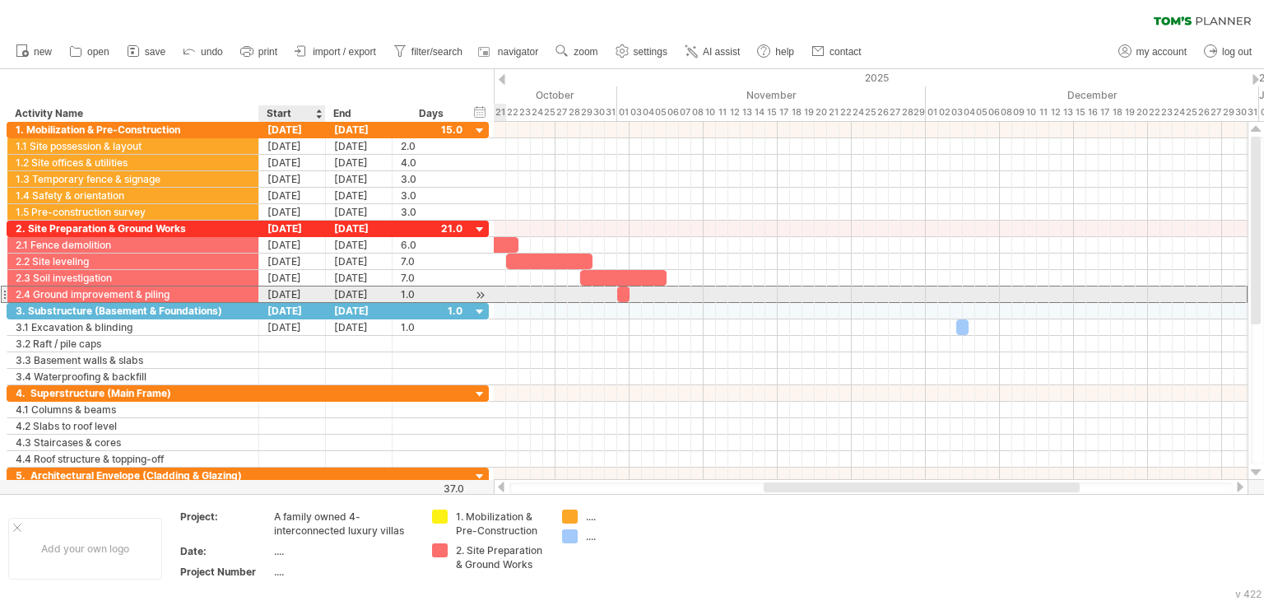
click at [288, 293] on div "[DATE]" at bounding box center [292, 294] width 67 height 16
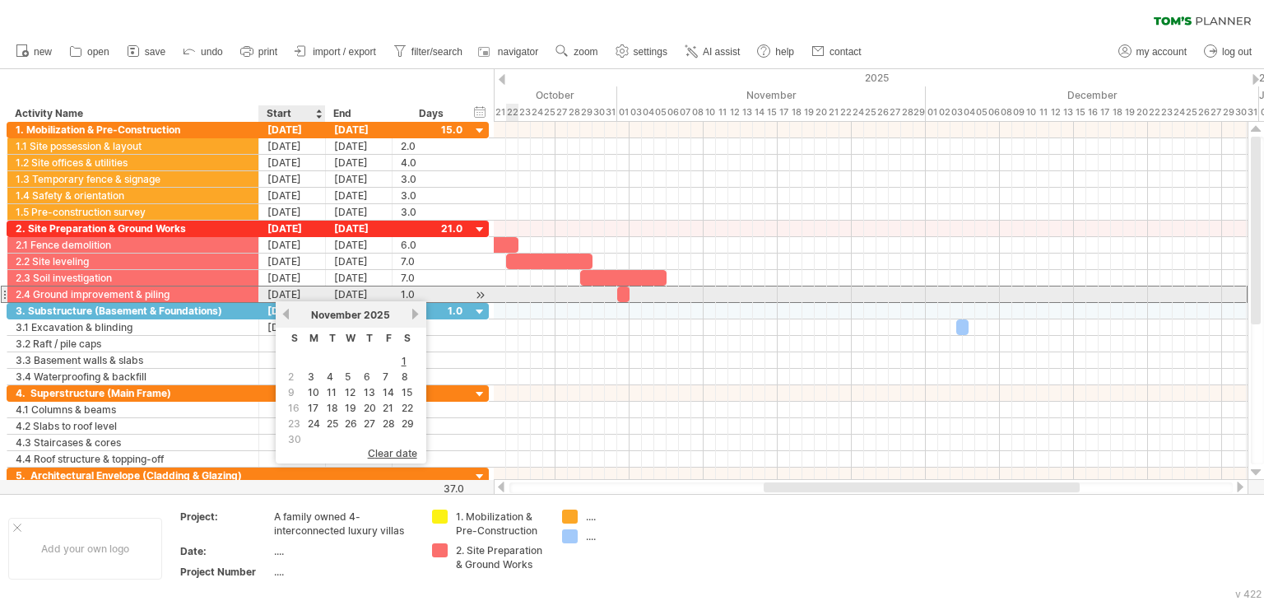
click at [303, 295] on div "[DATE]" at bounding box center [292, 294] width 67 height 16
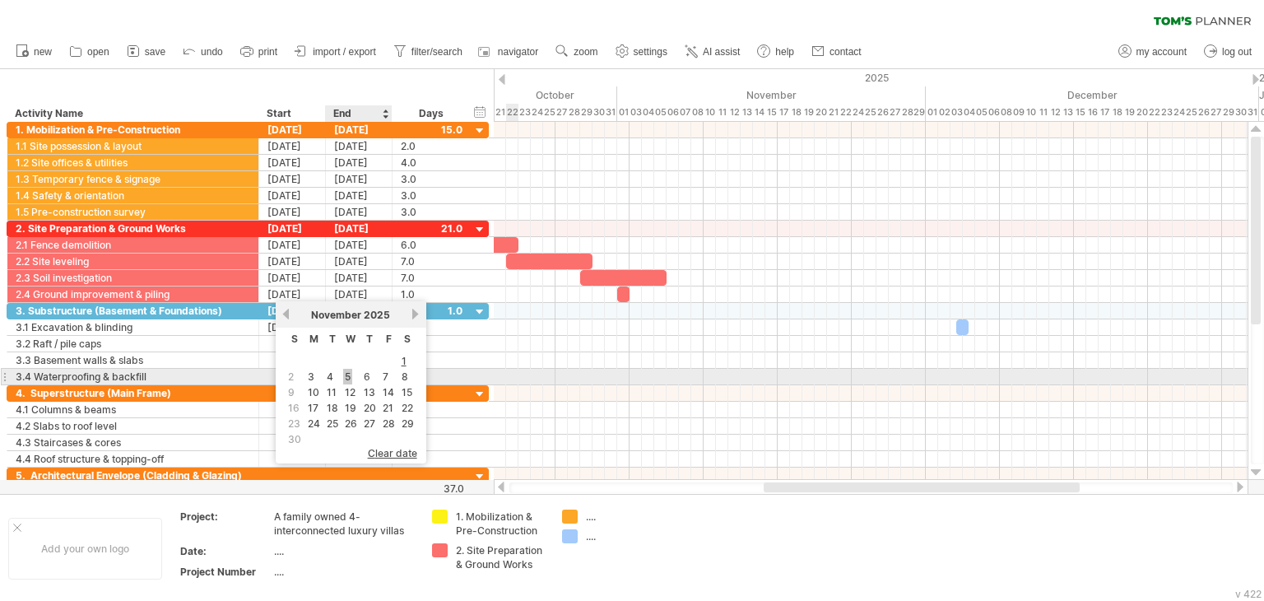
click at [343, 379] on link "5" at bounding box center [347, 377] width 9 height 16
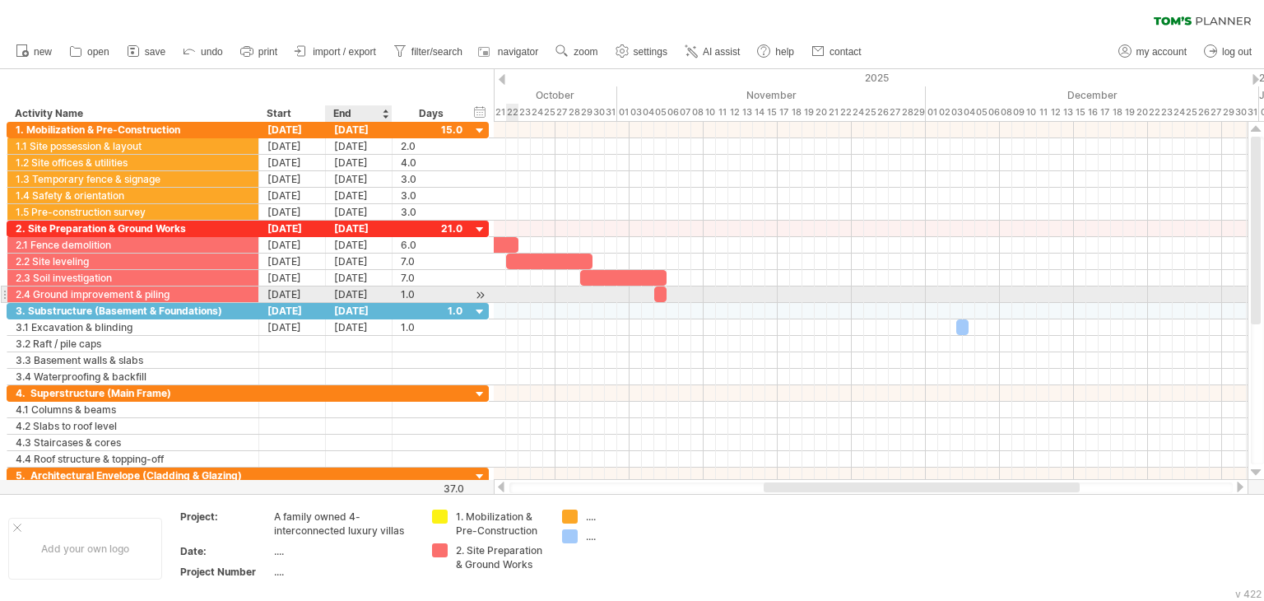
click at [372, 294] on div "[DATE]" at bounding box center [359, 294] width 67 height 16
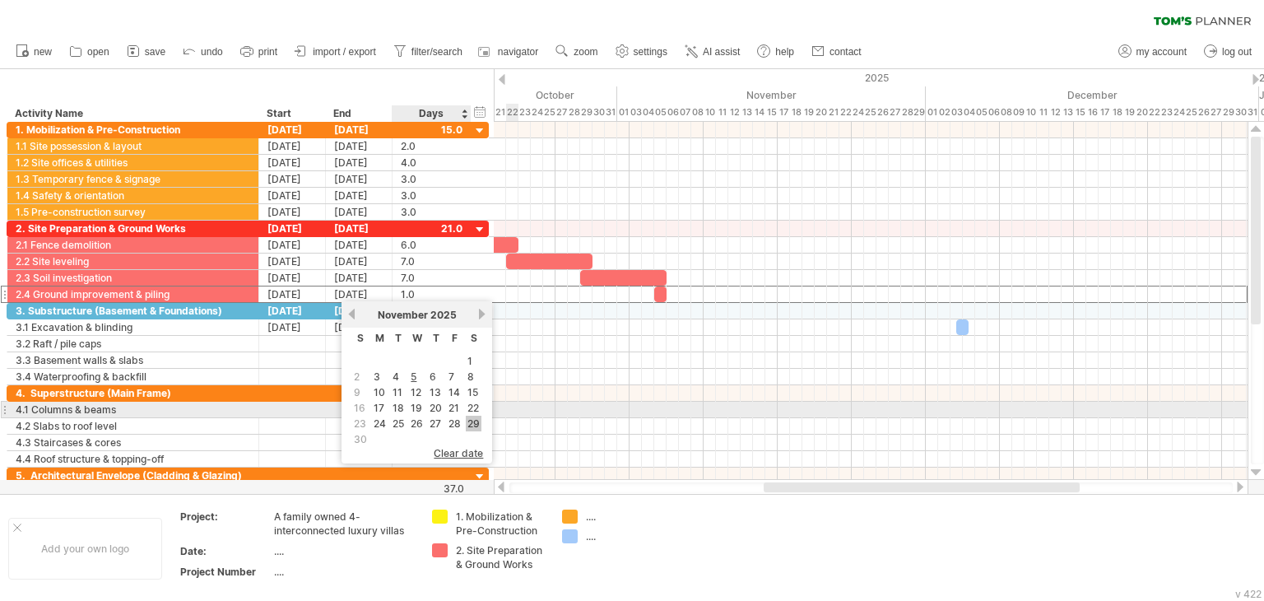
click at [471, 418] on link "29" at bounding box center [474, 424] width 16 height 16
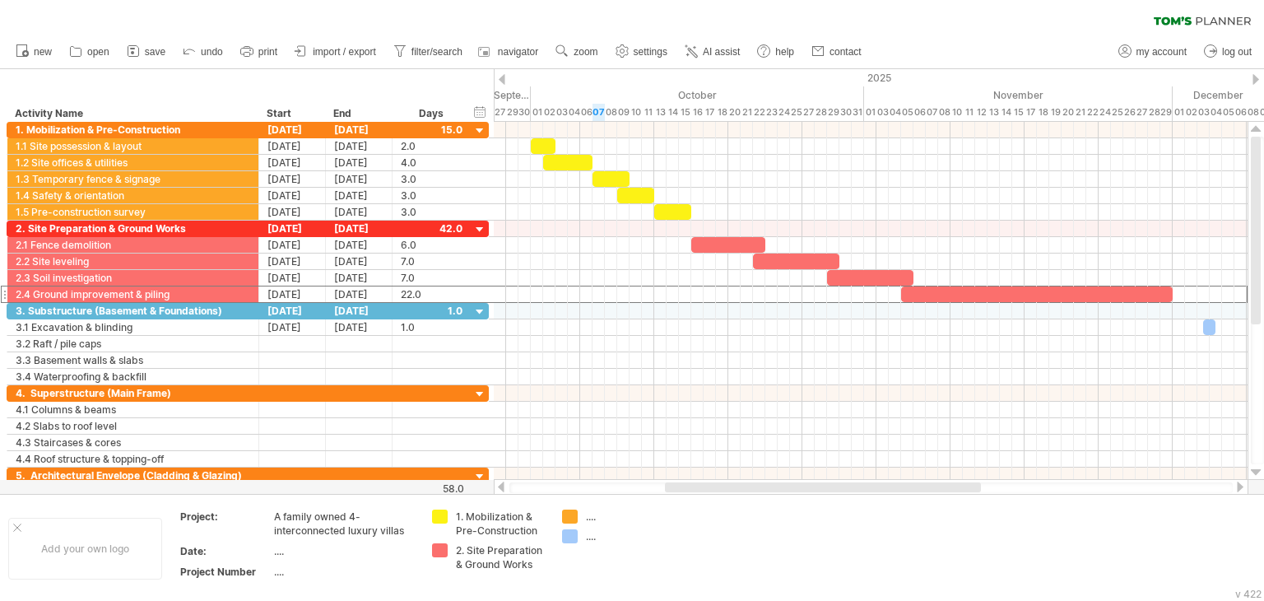
drag, startPoint x: 859, startPoint y: 485, endPoint x: 761, endPoint y: 486, distance: 98.8
click at [761, 486] on div at bounding box center [823, 487] width 316 height 10
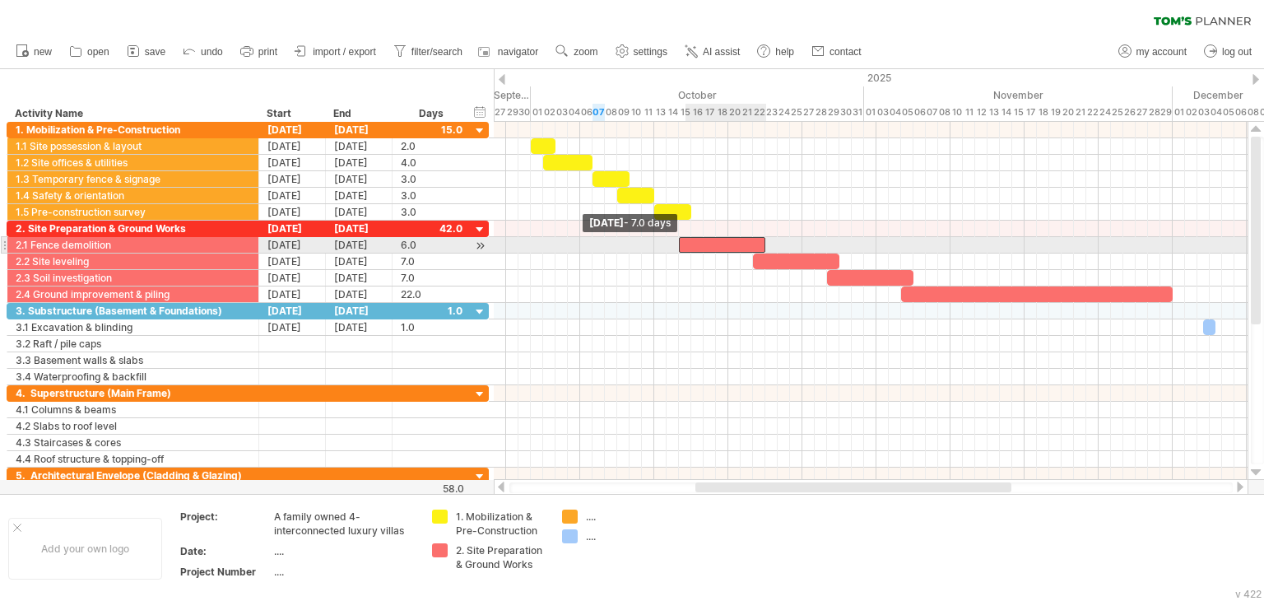
drag, startPoint x: 694, startPoint y: 246, endPoint x: 684, endPoint y: 246, distance: 9.9
click at [684, 246] on div at bounding box center [722, 245] width 86 height 16
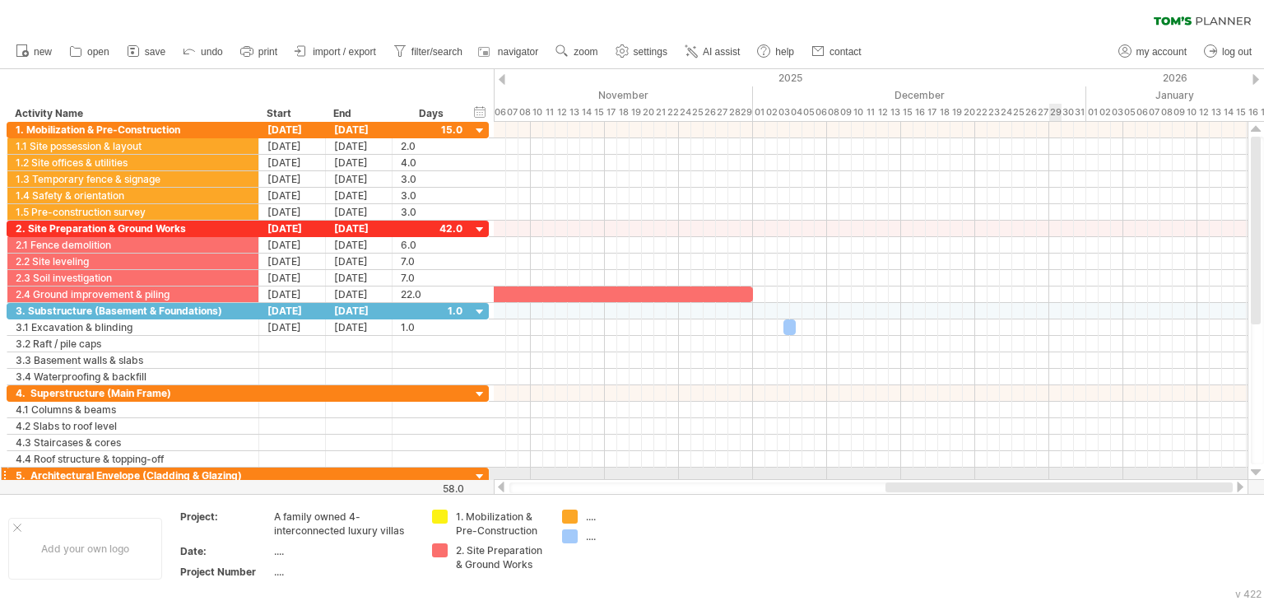
drag, startPoint x: 734, startPoint y: 485, endPoint x: 1053, endPoint y: 475, distance: 318.7
click at [1053, 475] on div "Trying to reach [DOMAIN_NAME] Connected again... 0% clear filter new" at bounding box center [632, 300] width 1264 height 601
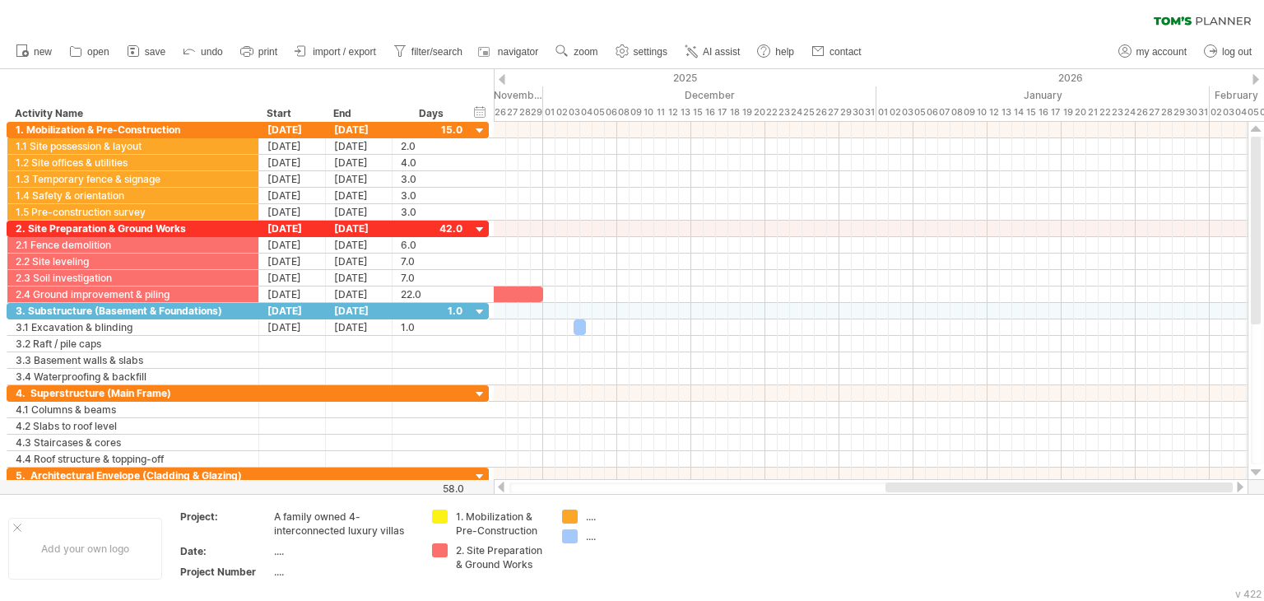
drag, startPoint x: 858, startPoint y: 486, endPoint x: 947, endPoint y: 486, distance: 88.1
click at [947, 486] on div at bounding box center [1059, 487] width 347 height 10
drag, startPoint x: 928, startPoint y: 488, endPoint x: 946, endPoint y: 486, distance: 17.5
click at [946, 486] on div at bounding box center [1010, 487] width 288 height 10
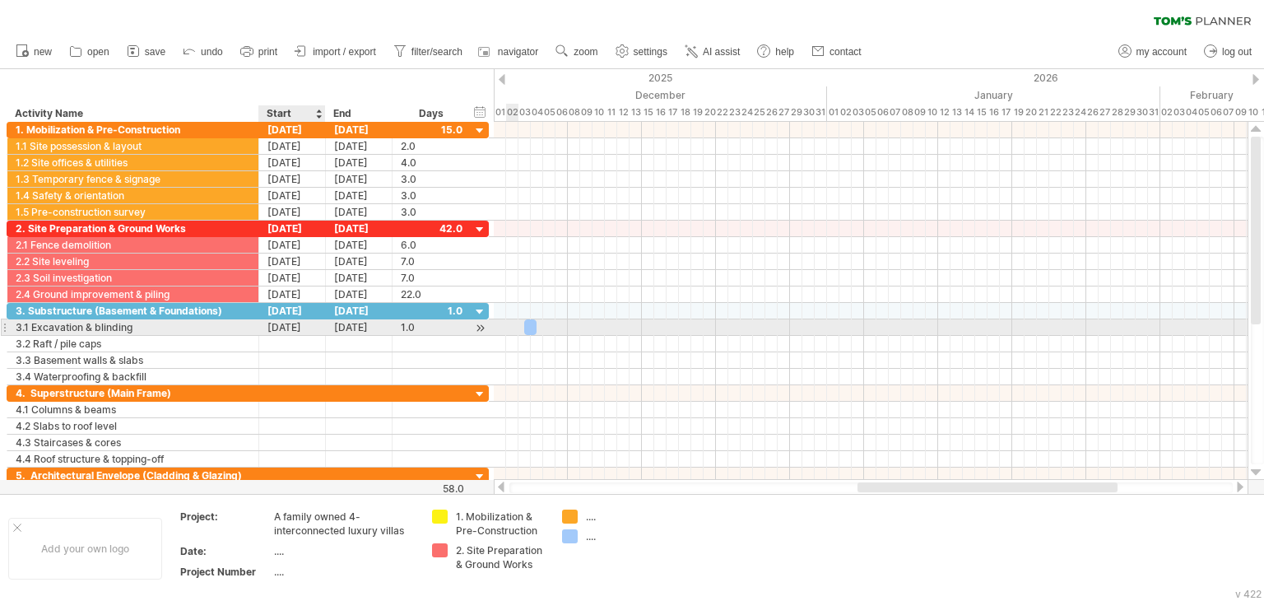
click at [291, 324] on div "[DATE]" at bounding box center [292, 327] width 67 height 16
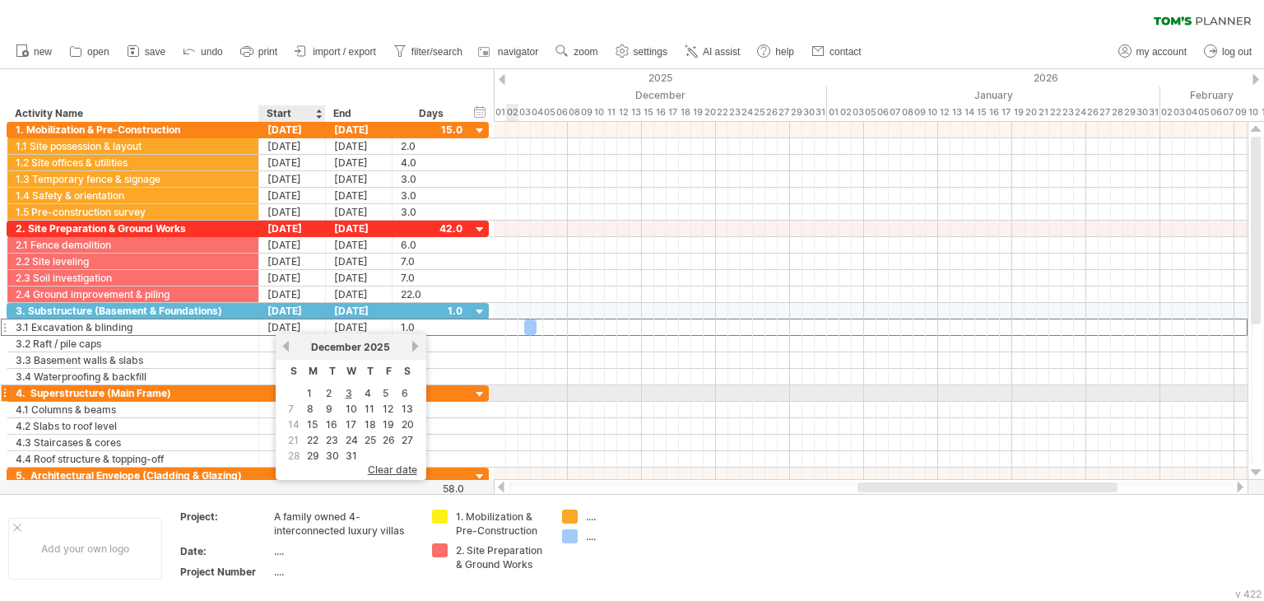
click at [307, 393] on link "1" at bounding box center [309, 393] width 8 height 16
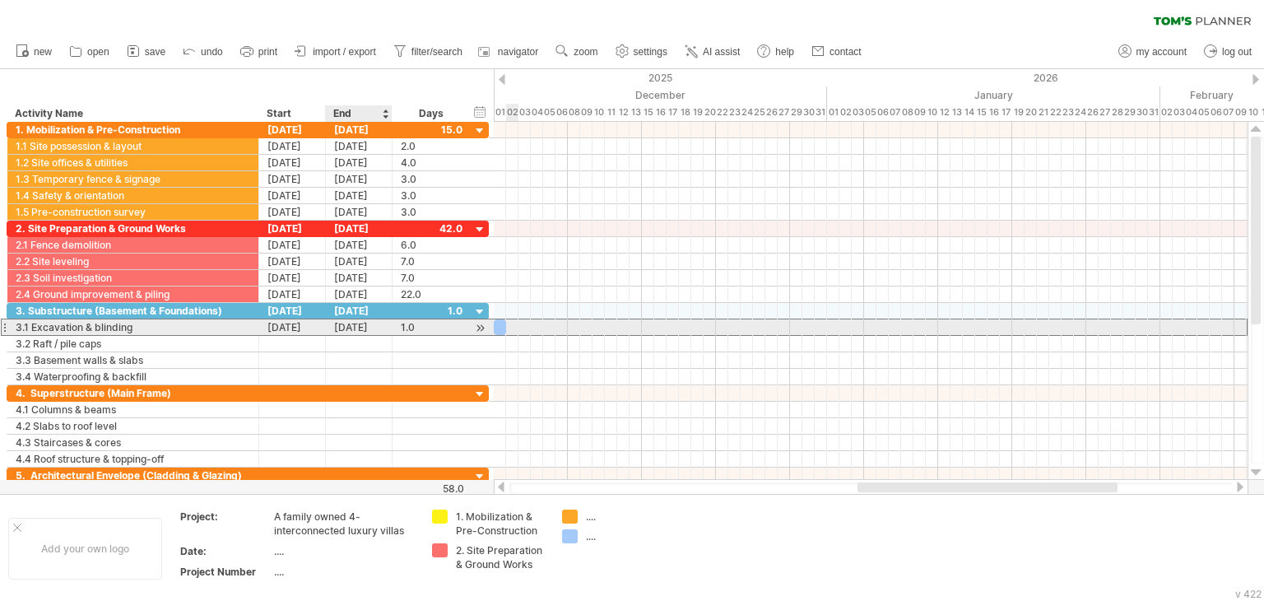
click at [353, 327] on div "[DATE]" at bounding box center [359, 327] width 67 height 16
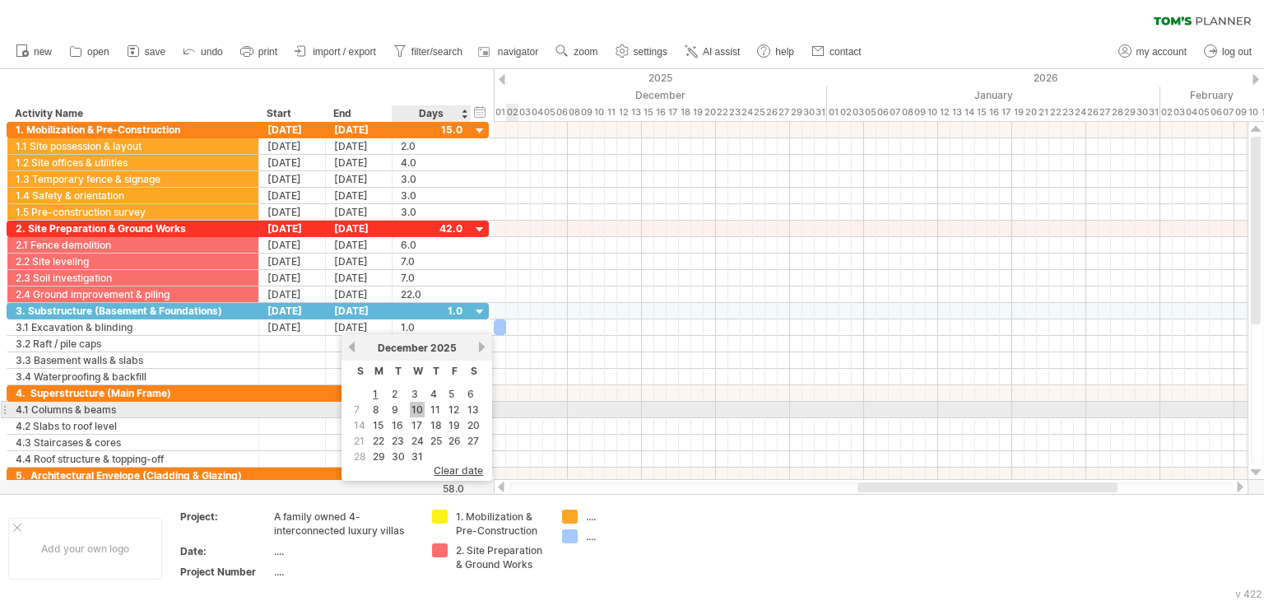
click at [412, 403] on link "10" at bounding box center [417, 410] width 15 height 16
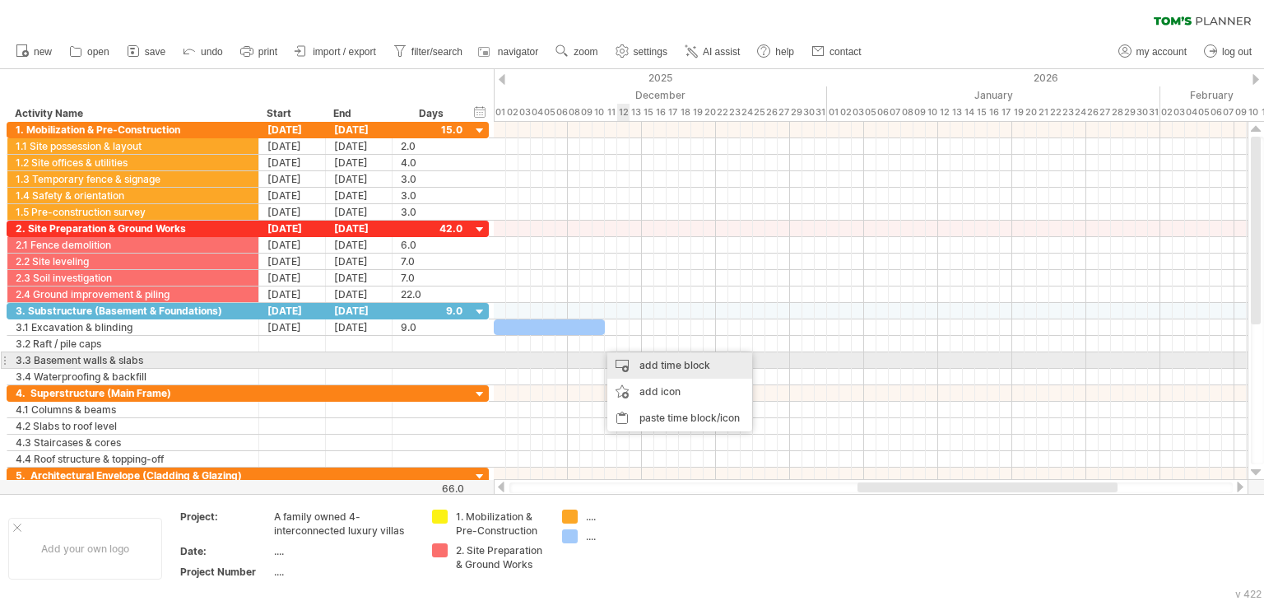
click at [655, 363] on div "add time block" at bounding box center [679, 365] width 145 height 26
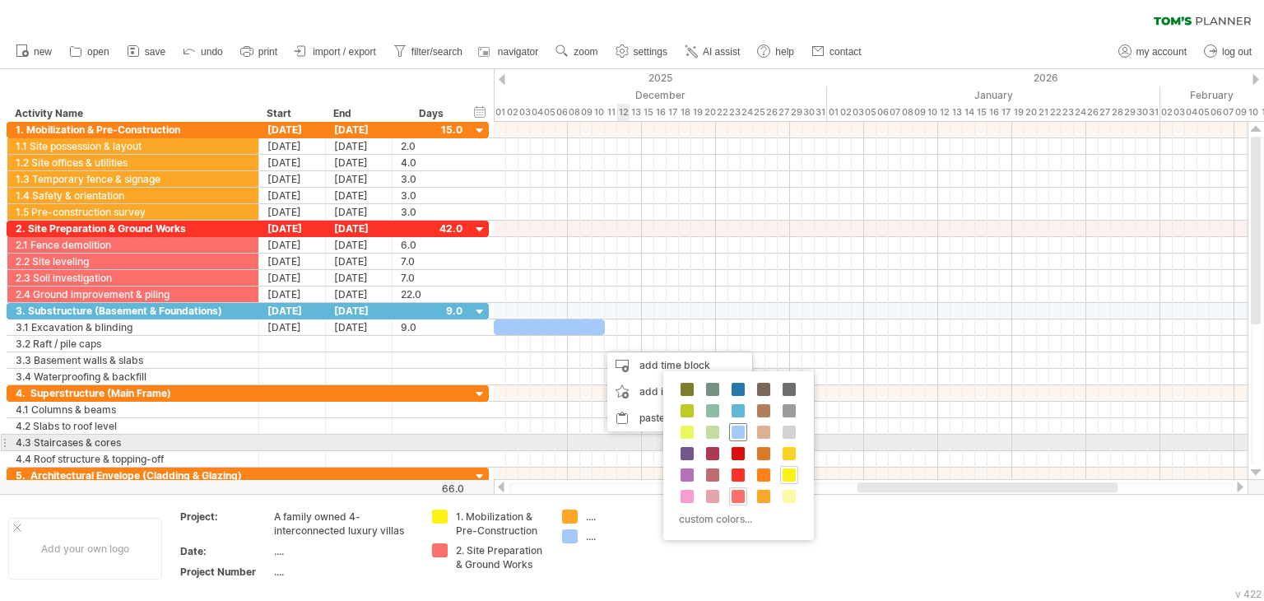
click at [742, 435] on span at bounding box center [738, 432] width 13 height 13
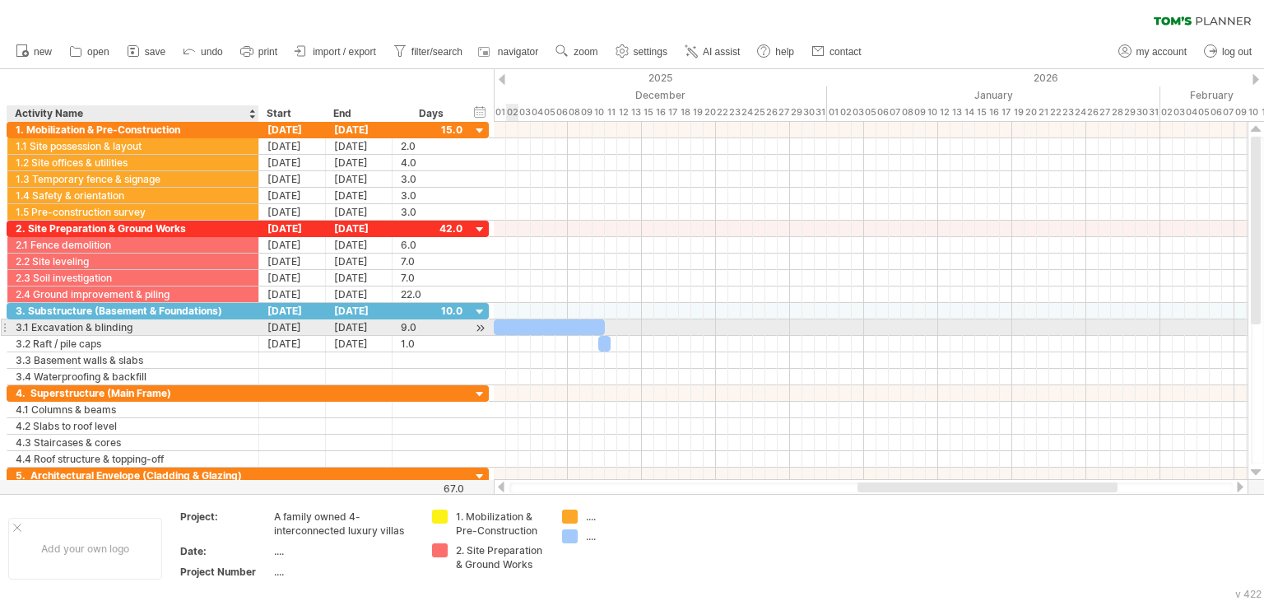
click at [99, 325] on div "3.1 Excavation & blinding" at bounding box center [133, 327] width 235 height 16
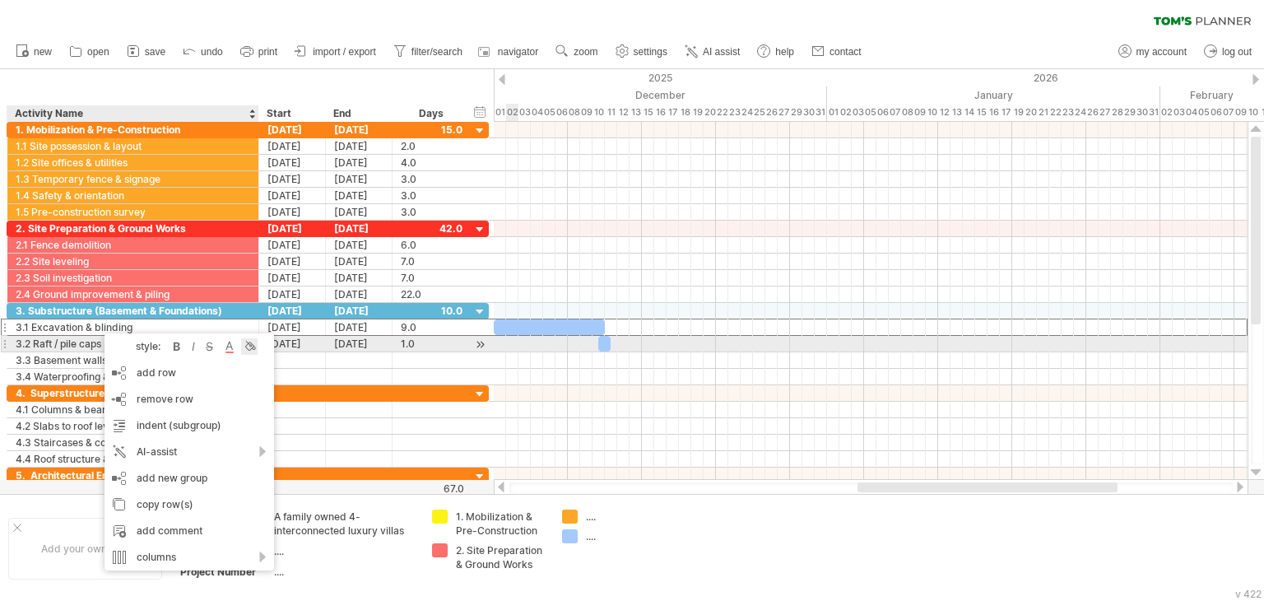
click at [257, 347] on div at bounding box center [249, 346] width 16 height 16
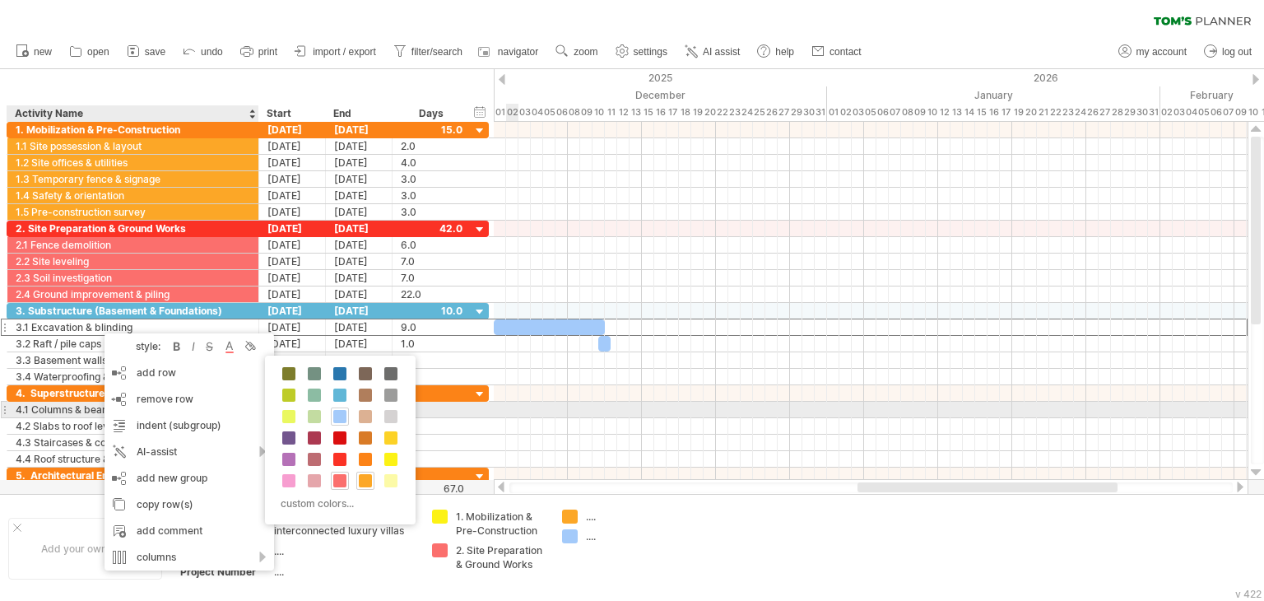
click at [336, 412] on span at bounding box center [339, 416] width 13 height 13
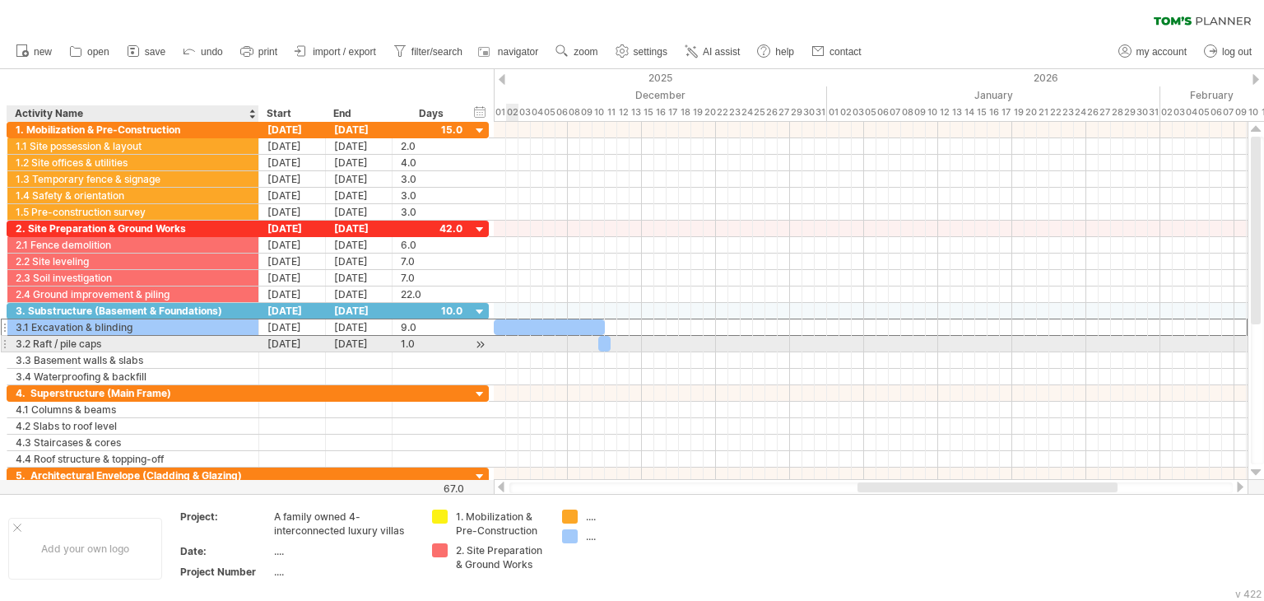
click at [195, 342] on div "3.2 Raft / pile caps" at bounding box center [133, 344] width 235 height 16
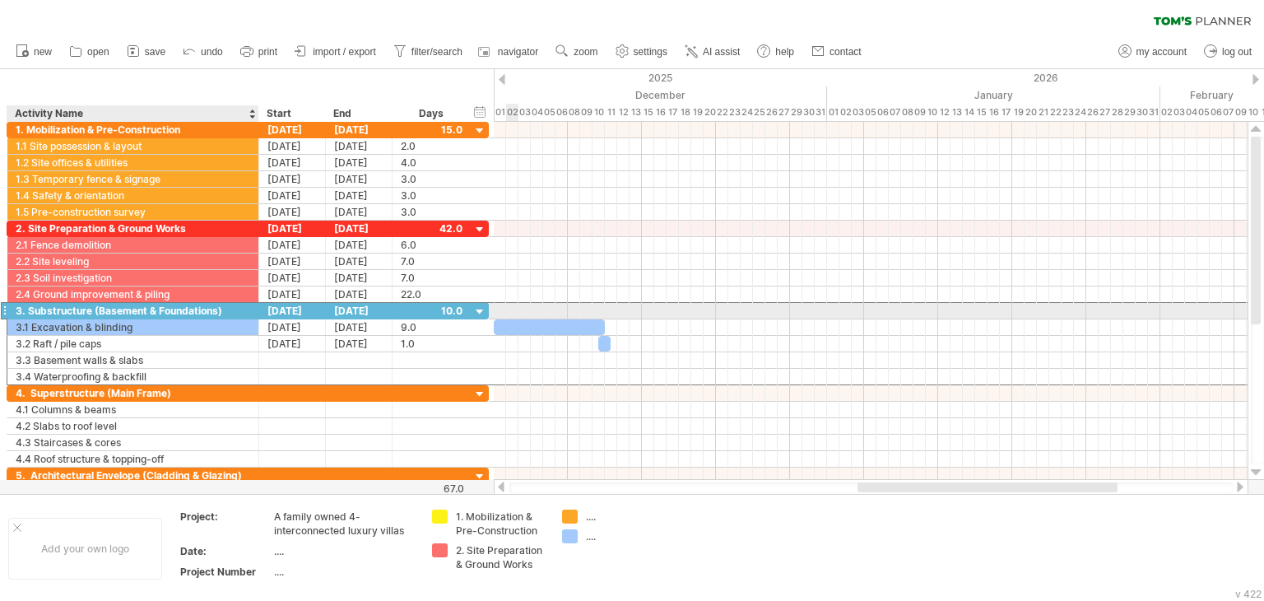
click at [214, 307] on div "3. Substructure (Basement & Foundations)" at bounding box center [133, 311] width 235 height 16
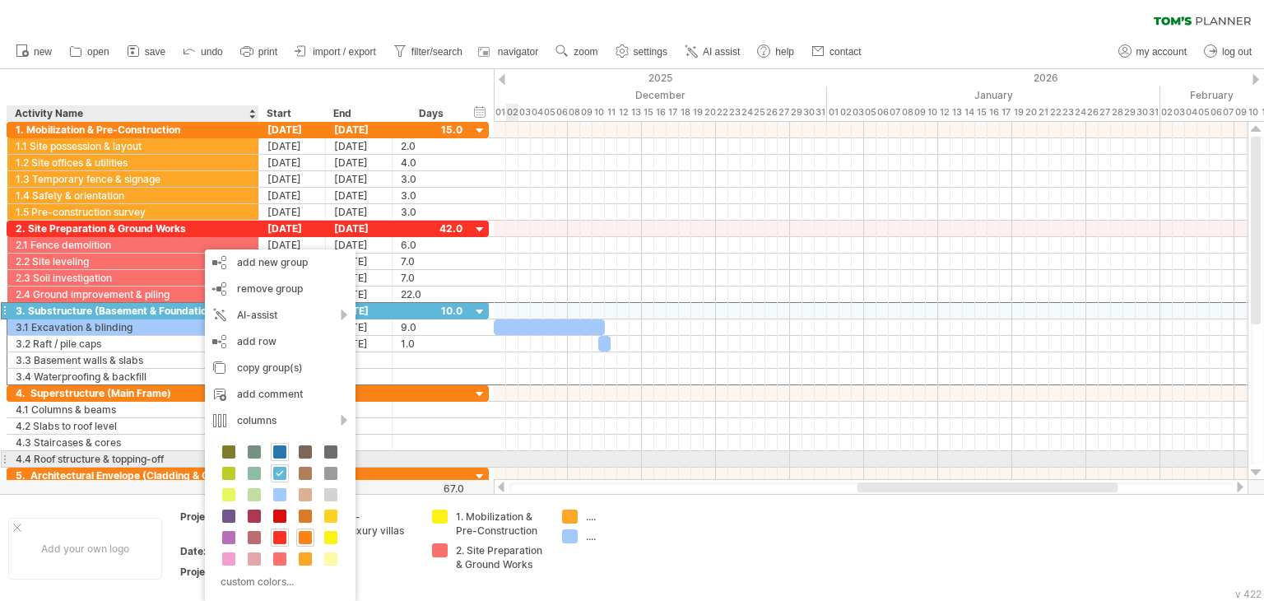
click at [280, 452] on span at bounding box center [279, 451] width 13 height 13
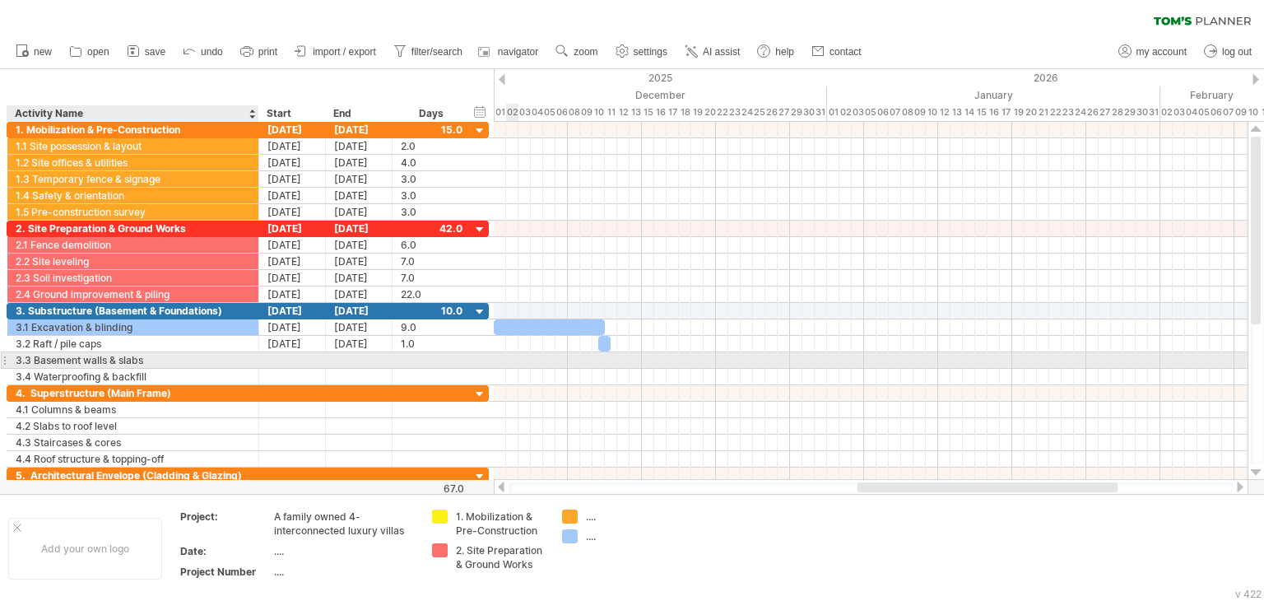
click at [162, 354] on div "3.3 Basement walls & slabs" at bounding box center [133, 360] width 235 height 16
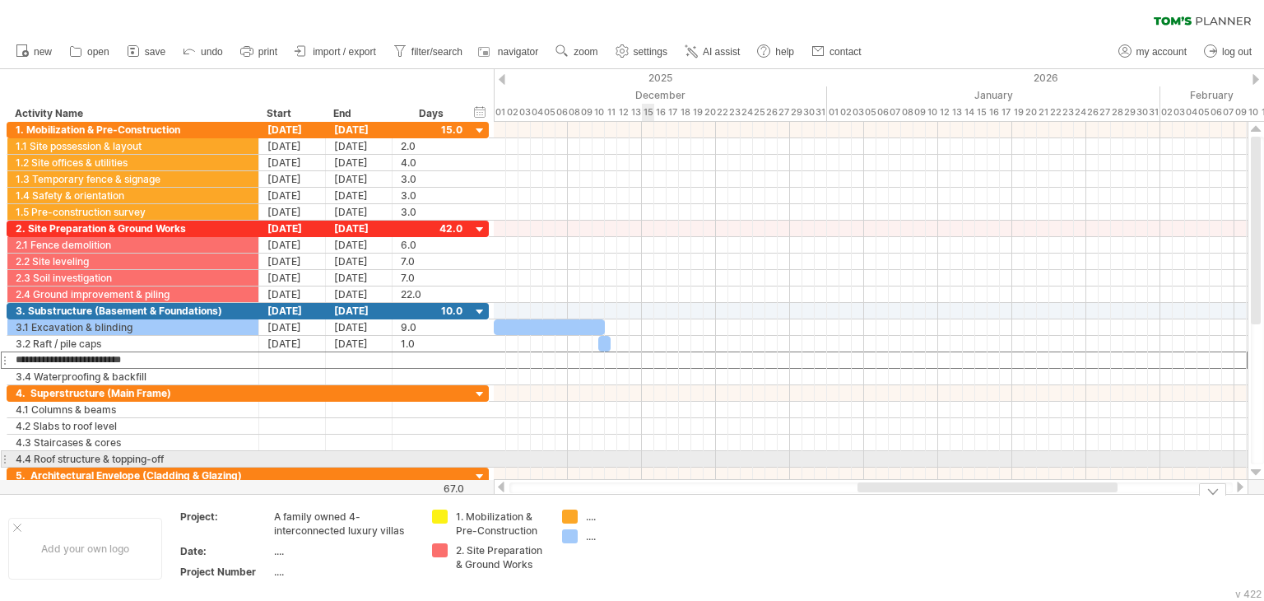
click at [647, 468] on div at bounding box center [871, 476] width 754 height 16
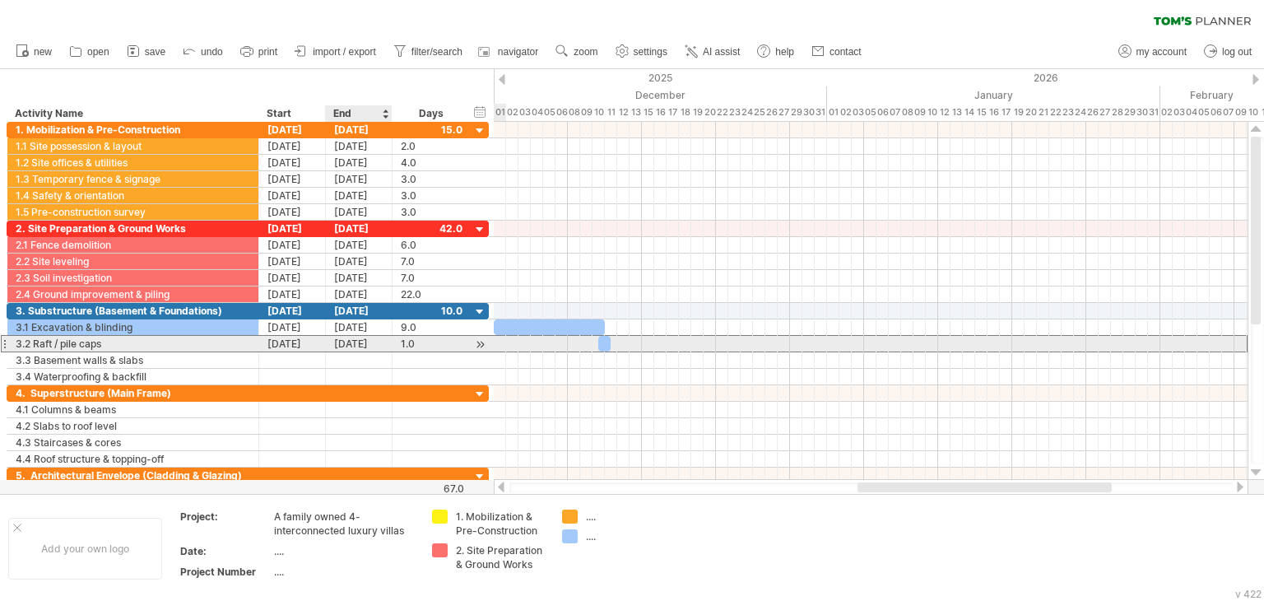
click at [347, 344] on div "[DATE]" at bounding box center [359, 344] width 67 height 16
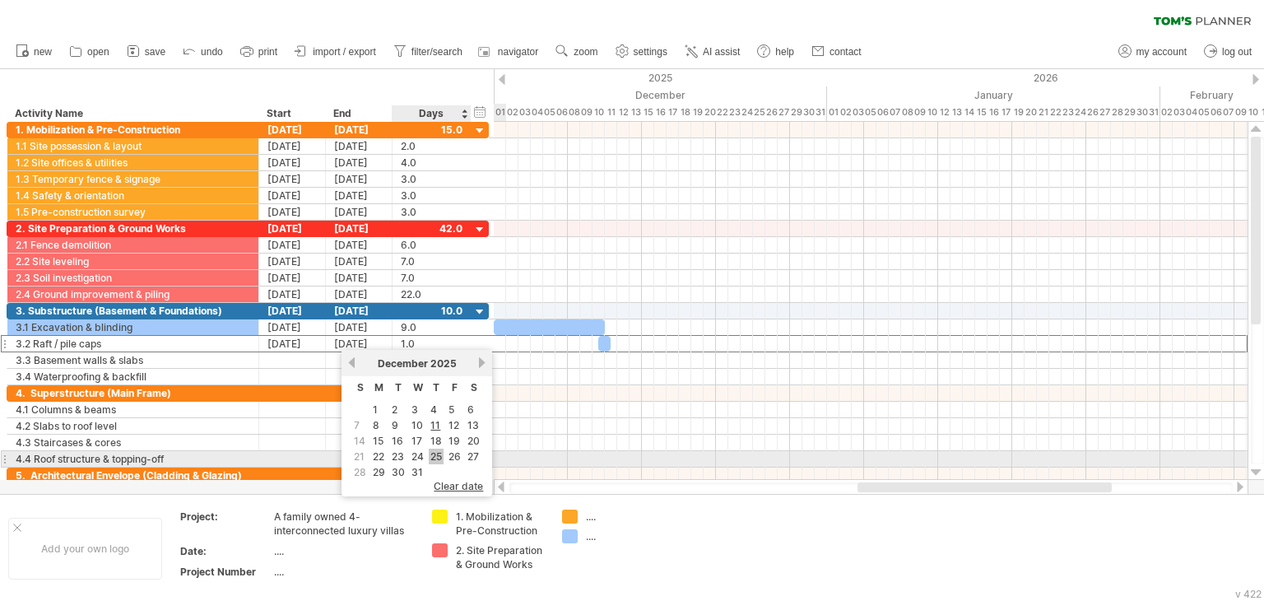
click at [431, 458] on link "25" at bounding box center [436, 457] width 15 height 16
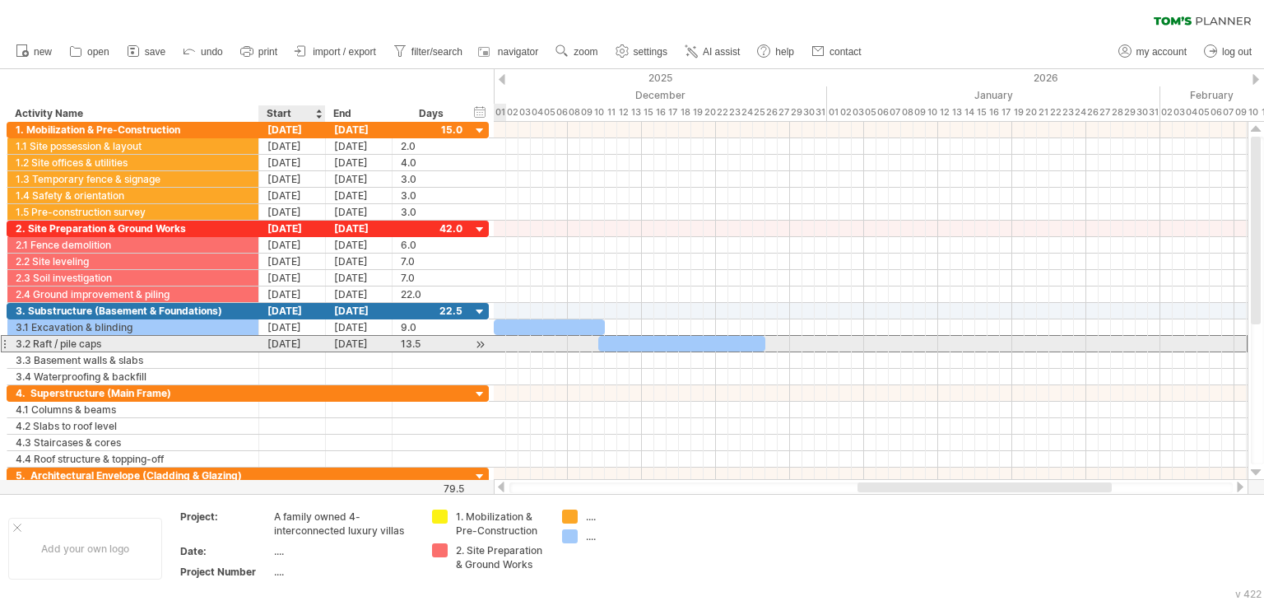
click at [294, 347] on div "[DATE]" at bounding box center [292, 344] width 67 height 16
click at [761, 350] on div "[DATE] - 13.5 days [DATE] - 7.0 days" at bounding box center [871, 301] width 754 height 358
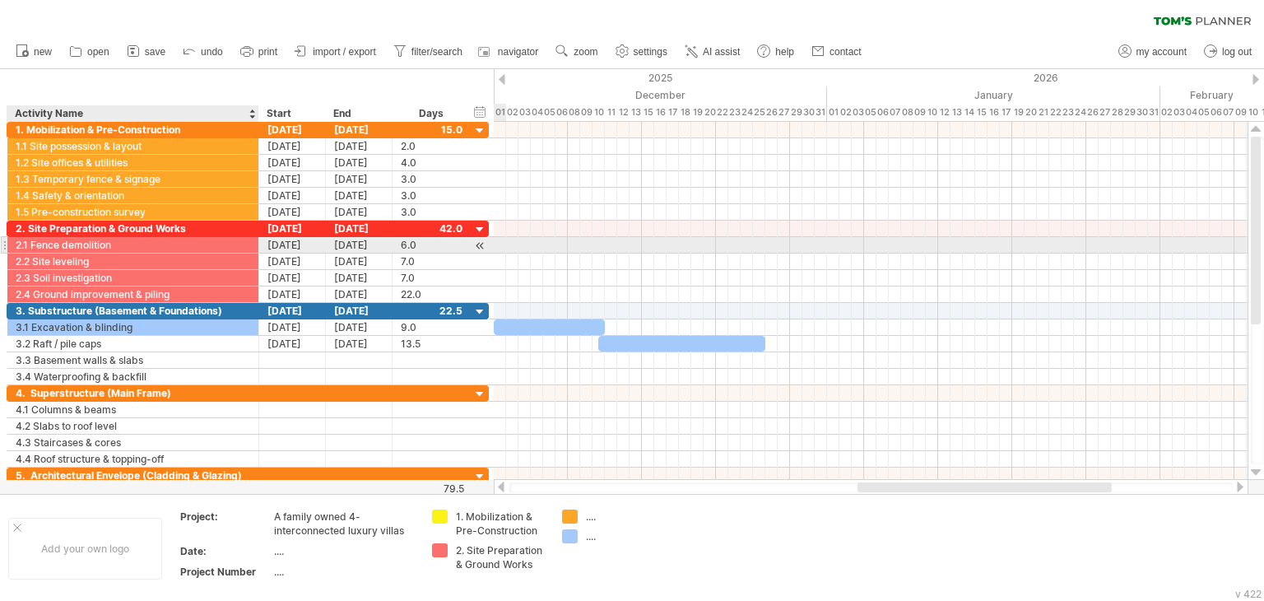
click at [120, 239] on div "2.1 Fence demolition" at bounding box center [133, 245] width 235 height 16
click at [63, 244] on input "**********" at bounding box center [133, 245] width 235 height 16
click at [99, 247] on input "**********" at bounding box center [133, 245] width 235 height 16
type input "**********"
click at [194, 247] on input "**********" at bounding box center [133, 245] width 235 height 16
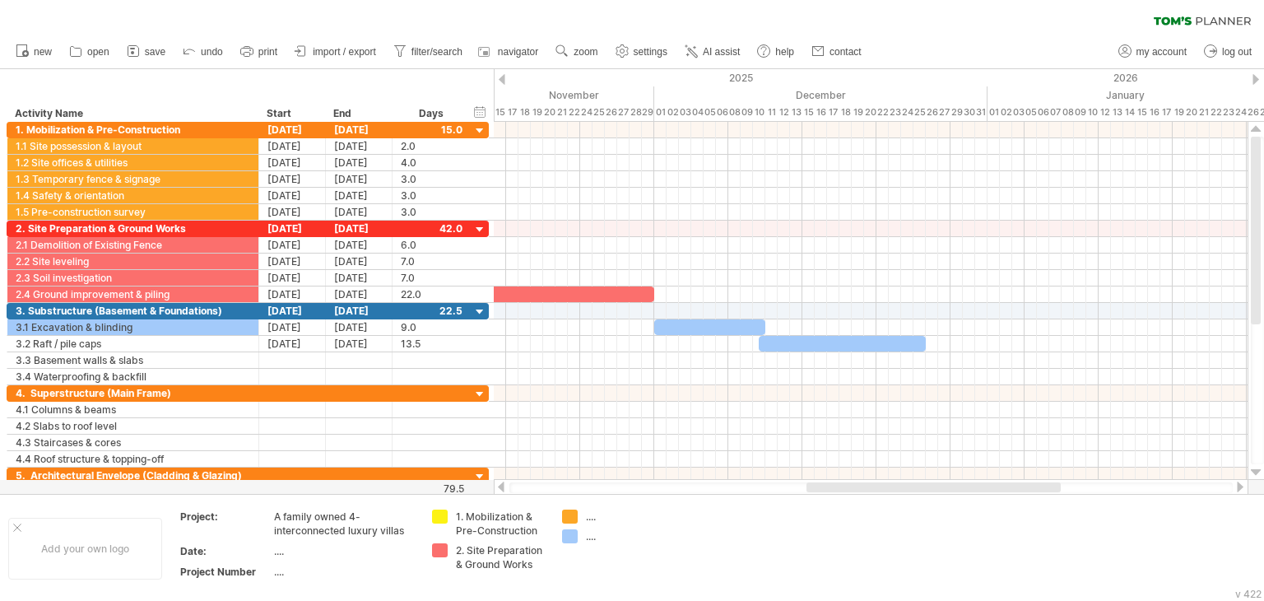
drag, startPoint x: 951, startPoint y: 489, endPoint x: 900, endPoint y: 486, distance: 51.1
click at [900, 486] on div at bounding box center [934, 487] width 254 height 10
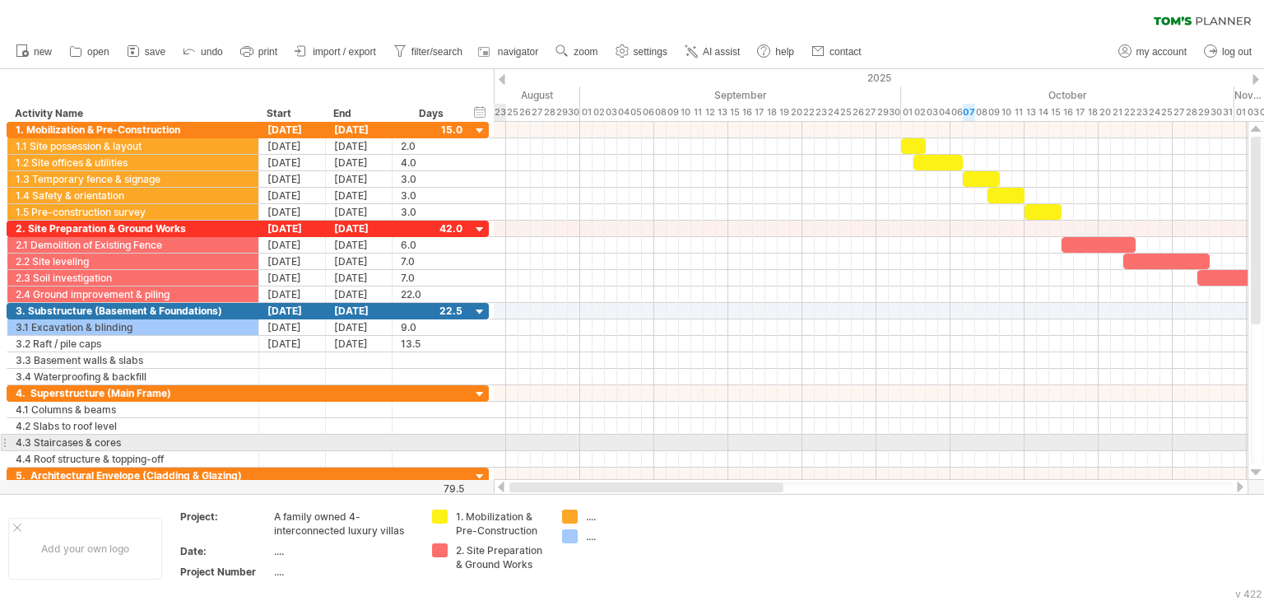
drag, startPoint x: 883, startPoint y: 486, endPoint x: 482, endPoint y: 432, distance: 404.4
click at [484, 431] on div "Trying to reach [DOMAIN_NAME] Connected again... 0% clear filter new" at bounding box center [632, 300] width 1264 height 601
